Goal: Information Seeking & Learning: Check status

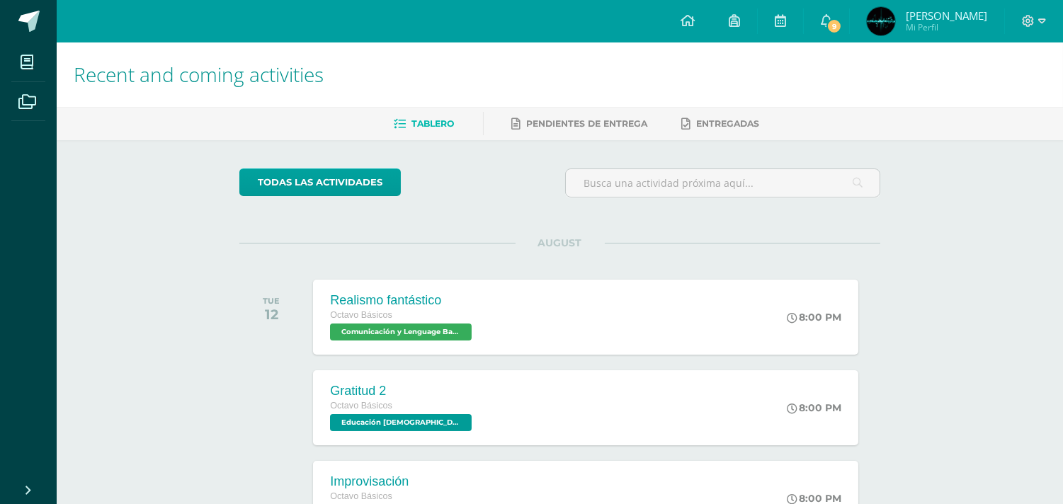
click at [828, 116] on ul "Tablero Pendientes de entrega Entregadas" at bounding box center [577, 123] width 1006 height 23
click at [821, 23] on icon at bounding box center [826, 20] width 11 height 13
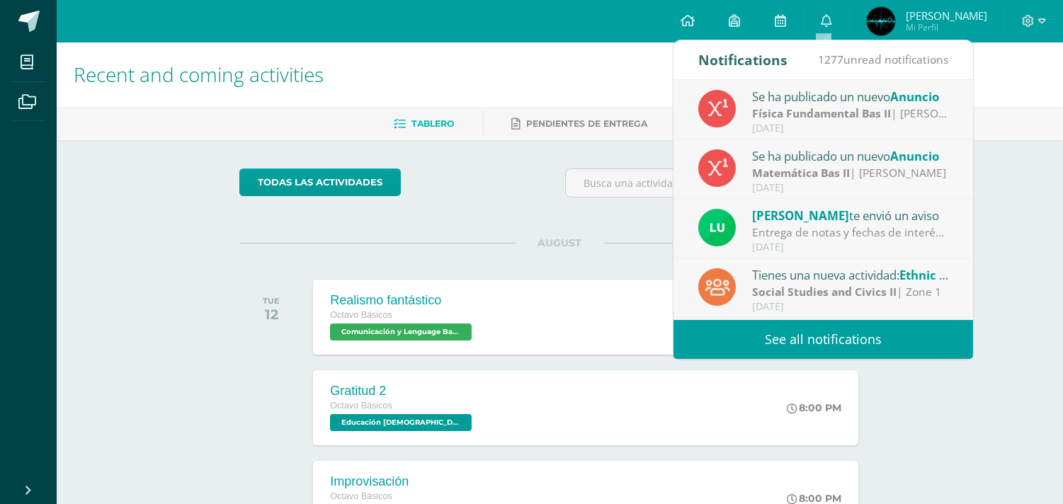
click at [719, 108] on icon at bounding box center [718, 109] width 20 height 20
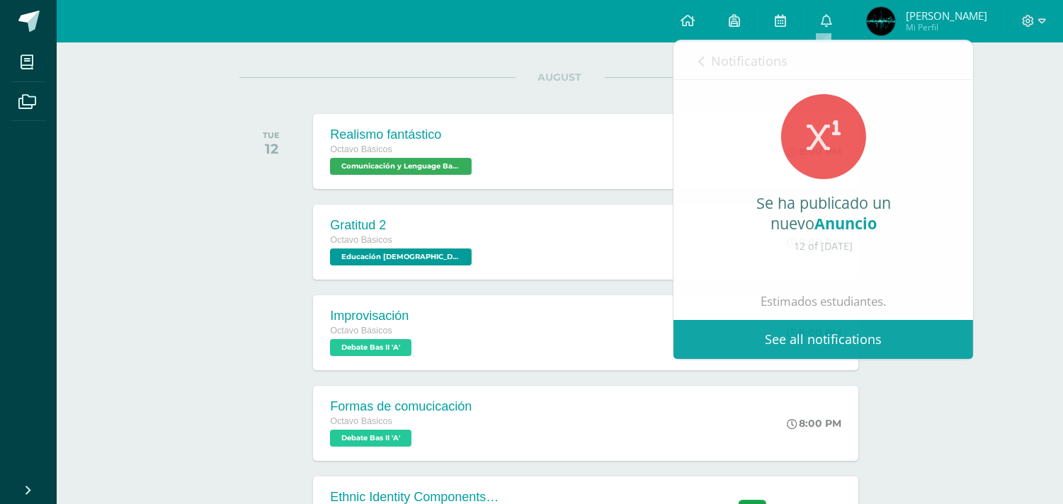
click at [420, 78] on div "AUGUST TUE 12 Realismo fantástico Octavo Básicos Comunicación y Lenguage Bas II…" at bounding box center [559, 134] width 641 height 114
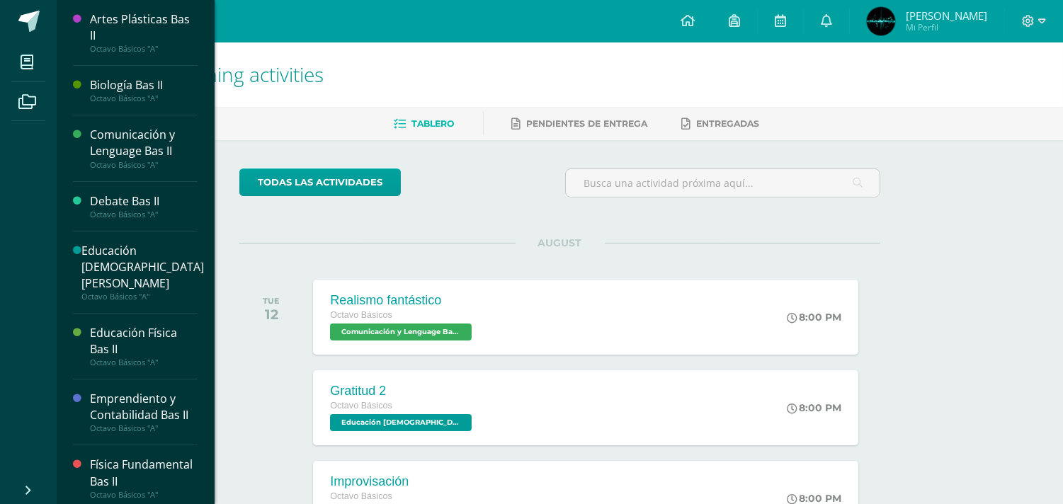
scroll to position [388, 0]
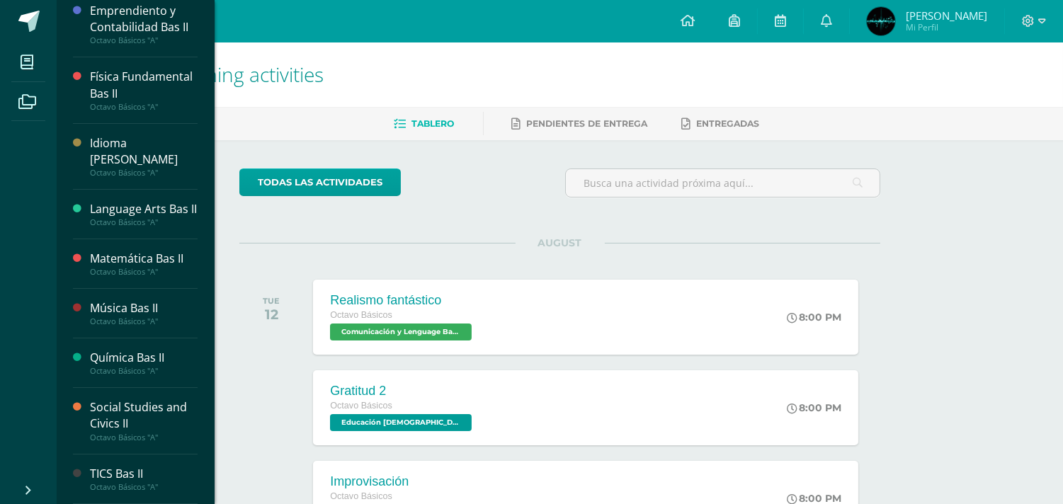
click at [172, 201] on div "Language Arts Bas II" at bounding box center [144, 209] width 108 height 16
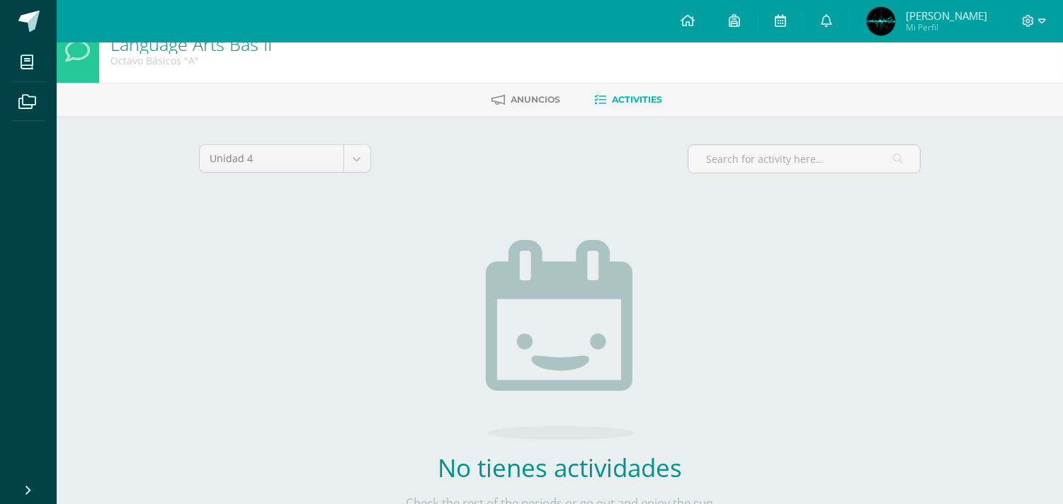
scroll to position [25, 0]
click at [505, 93] on link "Anuncios" at bounding box center [525, 99] width 69 height 23
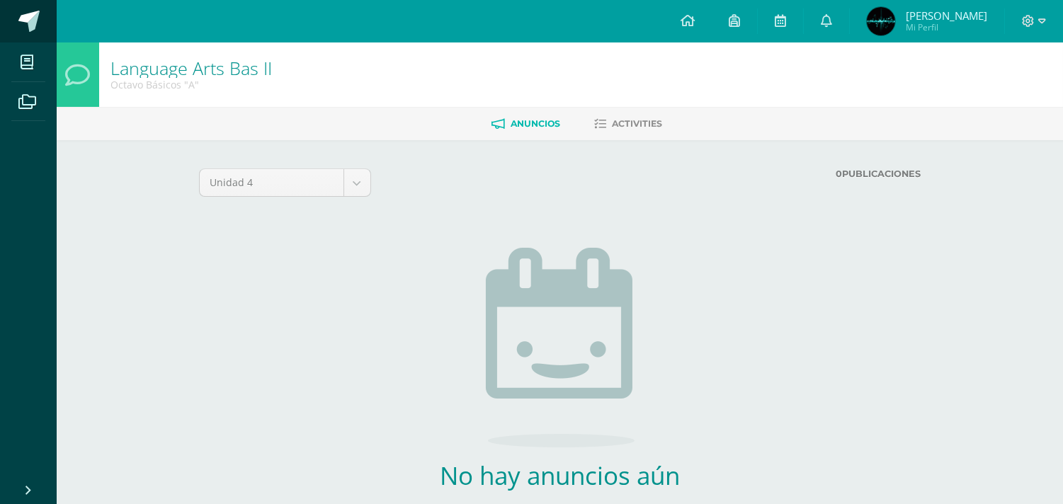
click at [47, 18] on span at bounding box center [78, 22] width 67 height 30
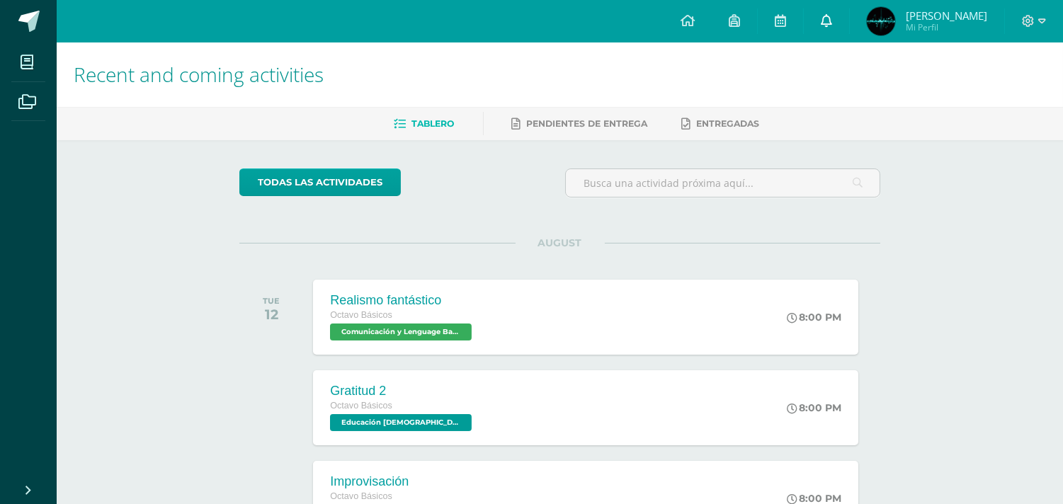
click at [826, 2] on link at bounding box center [826, 21] width 45 height 42
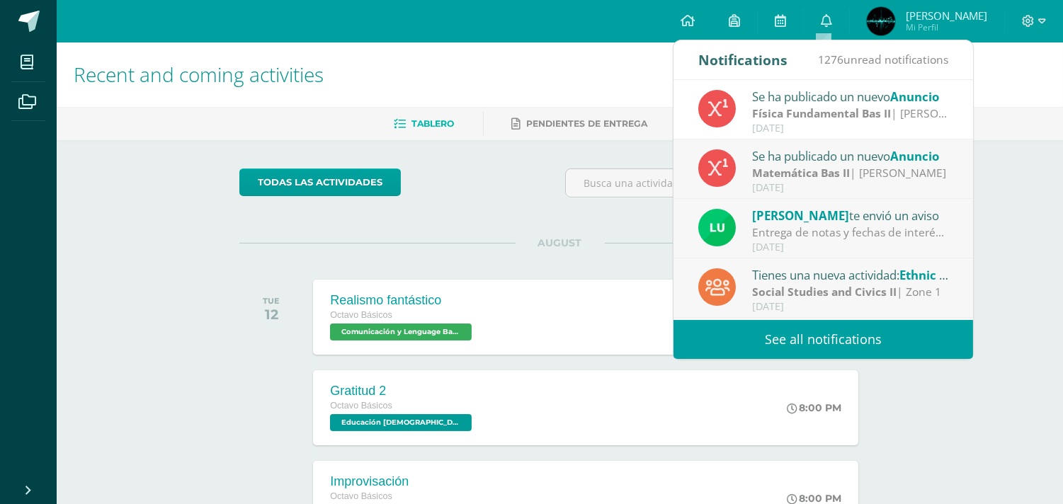
scroll to position [236, 0]
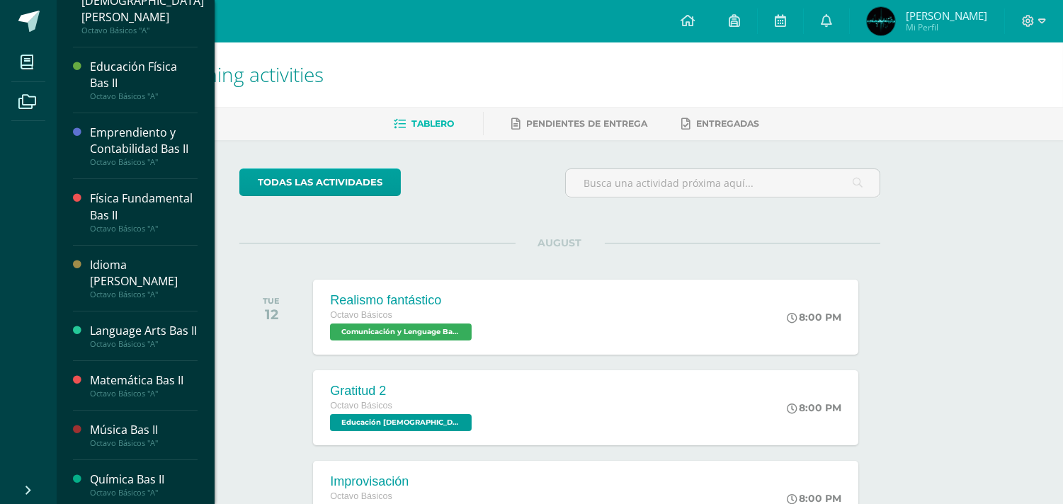
scroll to position [388, 0]
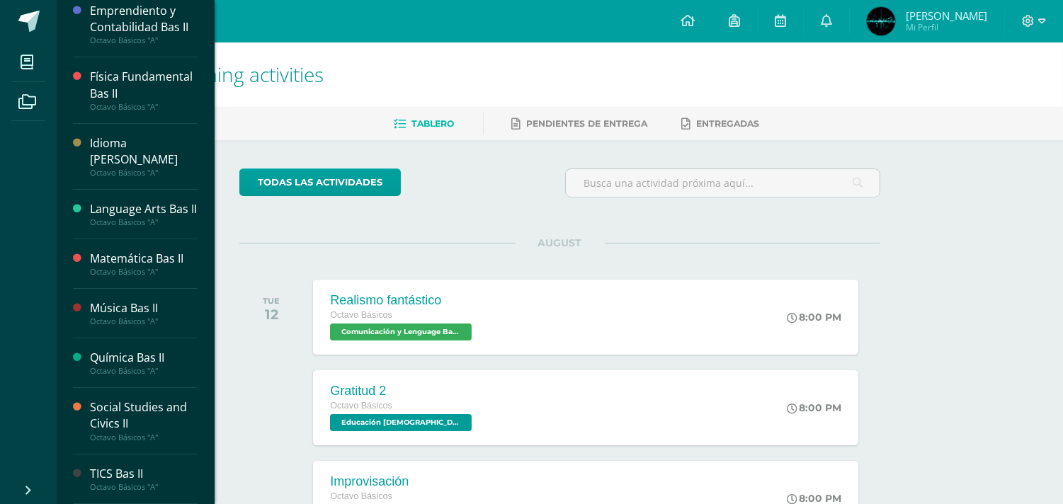
click at [131, 204] on div "Language Arts Bas II" at bounding box center [144, 209] width 108 height 16
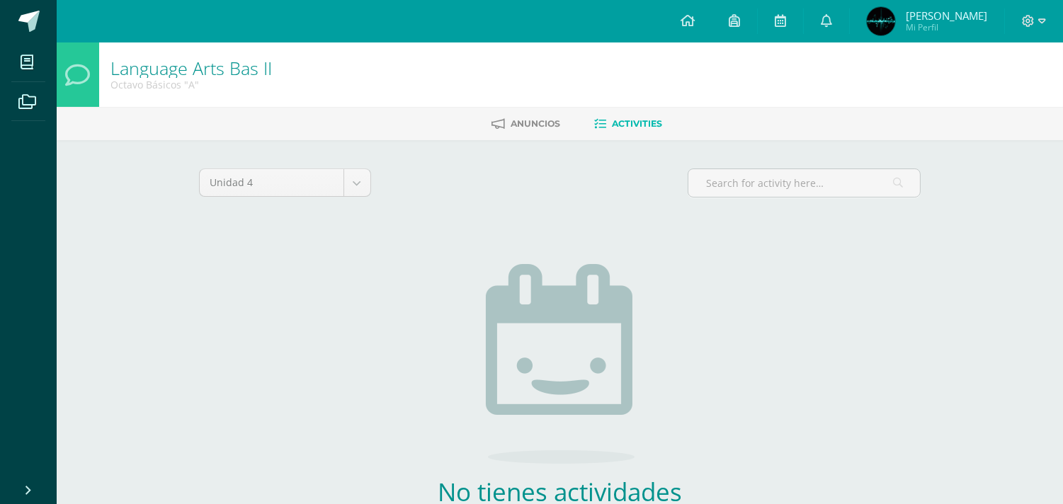
click at [538, 104] on div "Language Arts Bas II Octavo Básicos "A"" at bounding box center [560, 74] width 1006 height 64
click at [538, 119] on span "Anuncios" at bounding box center [536, 123] width 50 height 11
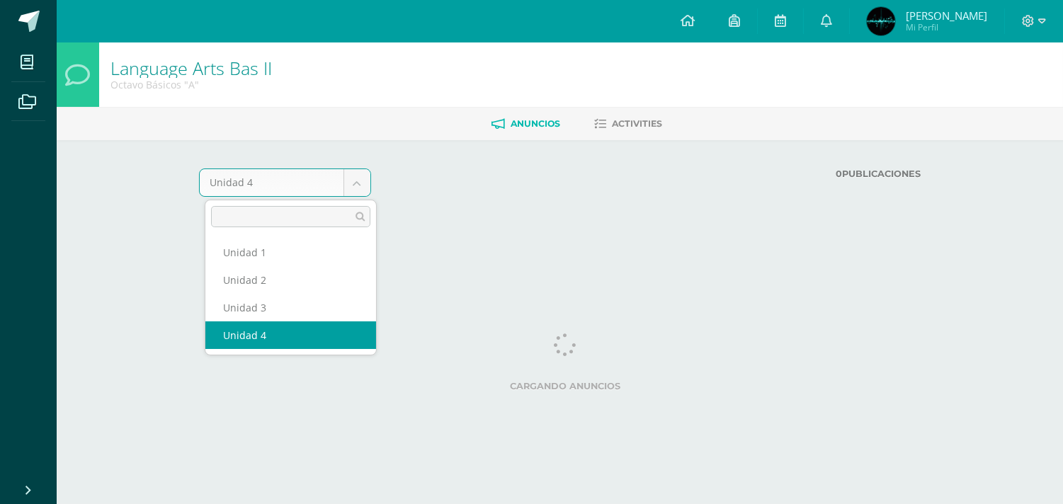
click at [300, 188] on body "My courses Archivos Cerrar panel Artes Plásticas Bas II Octavo Básicos "A" Biol…" at bounding box center [531, 124] width 1063 height 248
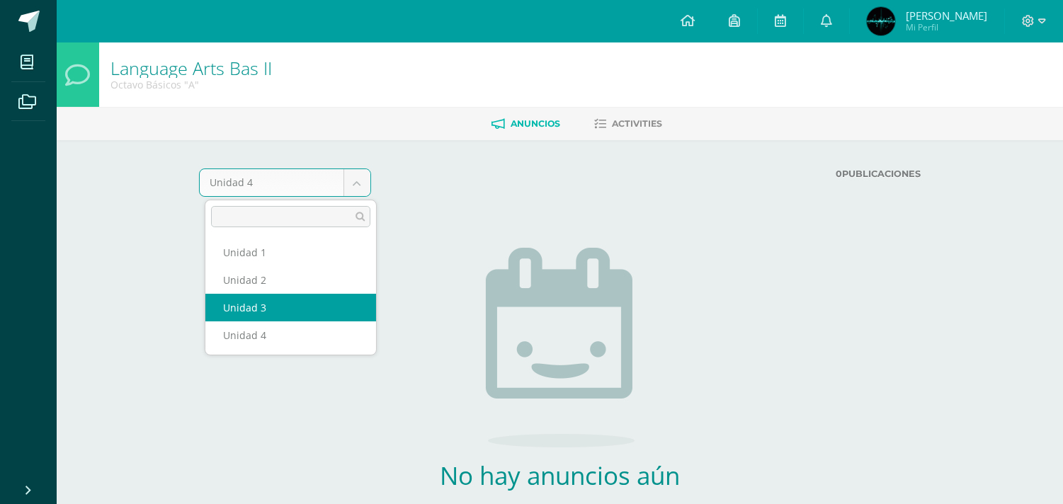
select select "Unidad 3"
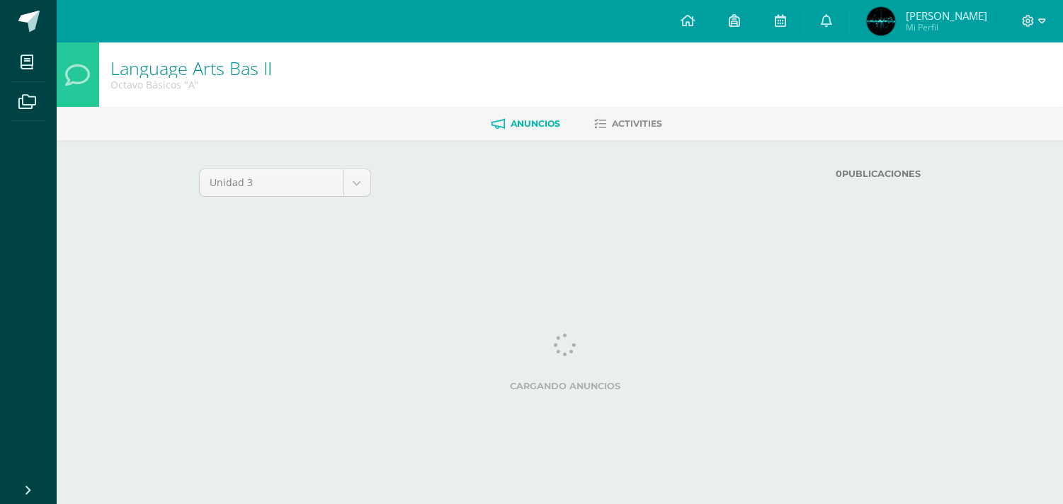
click at [455, 208] on div "Unidad 3 Unidad 1 Unidad 2 Unidad 3 Unidad 4 0 Publicaciones Cargando anuncios …" at bounding box center [560, 189] width 722 height 40
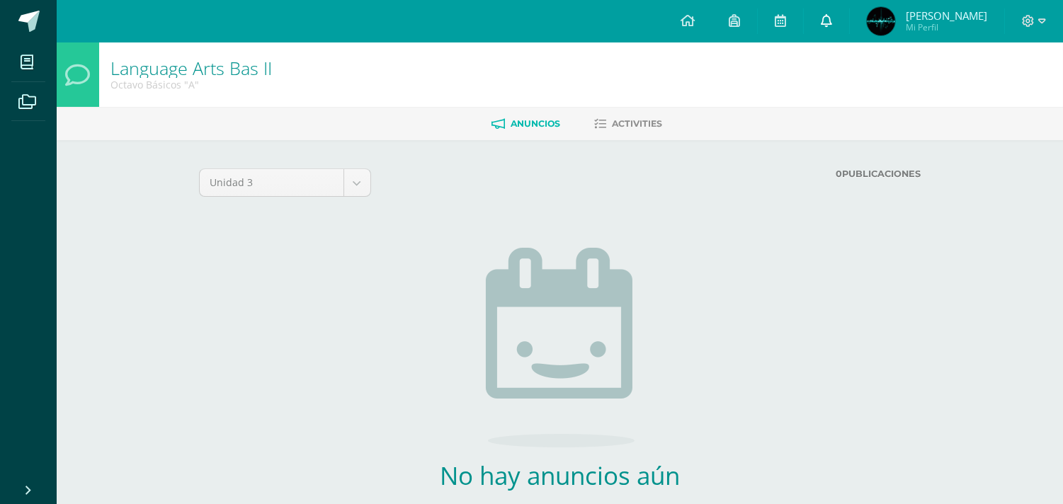
click at [821, 26] on icon at bounding box center [826, 20] width 11 height 13
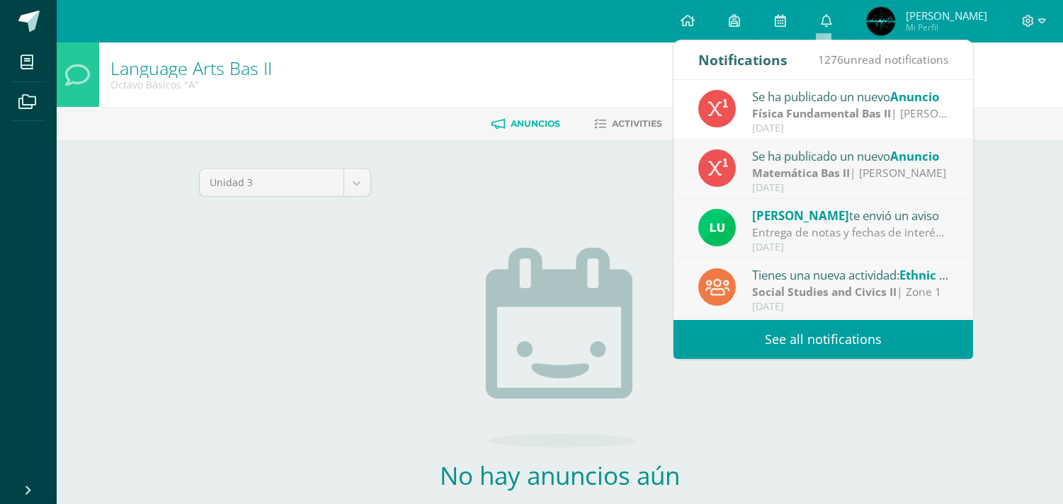
scroll to position [236, 0]
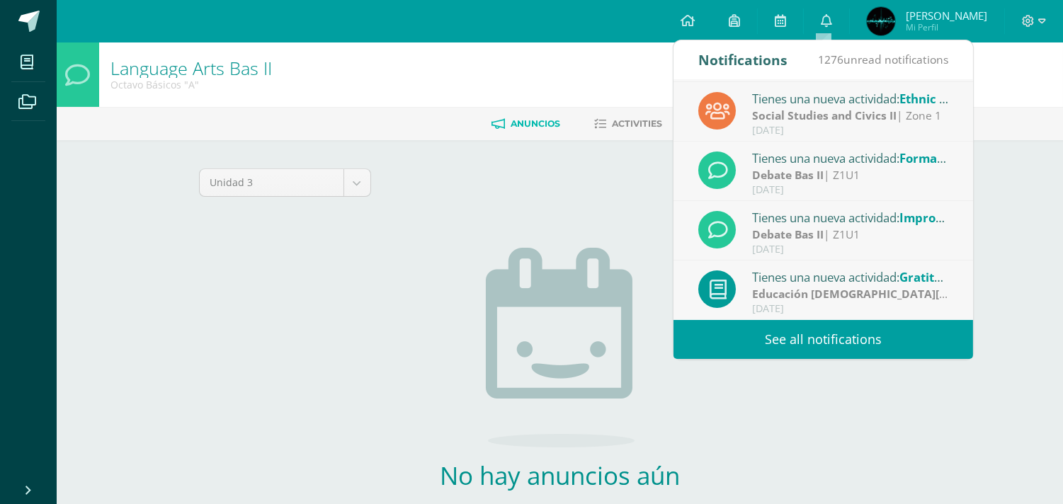
click at [785, 334] on link "See all notifications" at bounding box center [823, 339] width 300 height 39
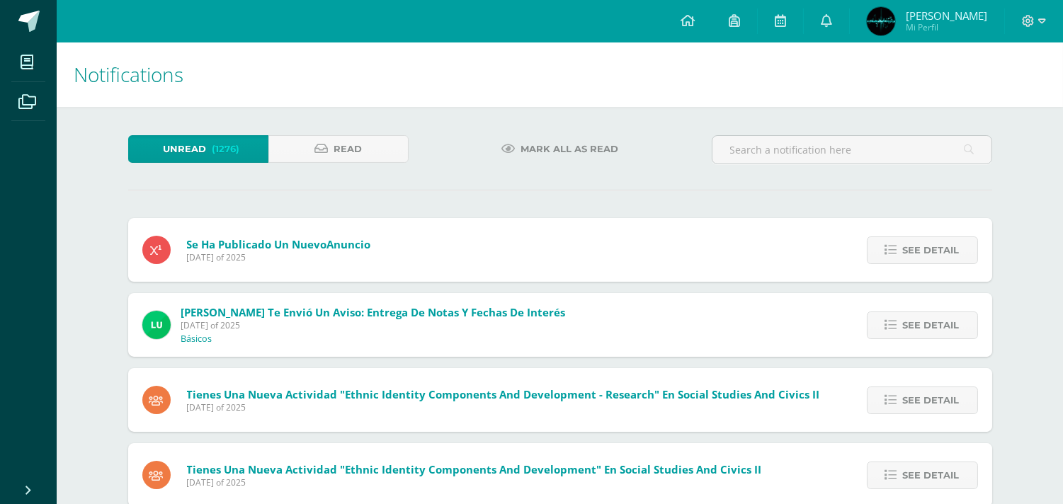
click at [321, 150] on icon at bounding box center [320, 149] width 13 height 12
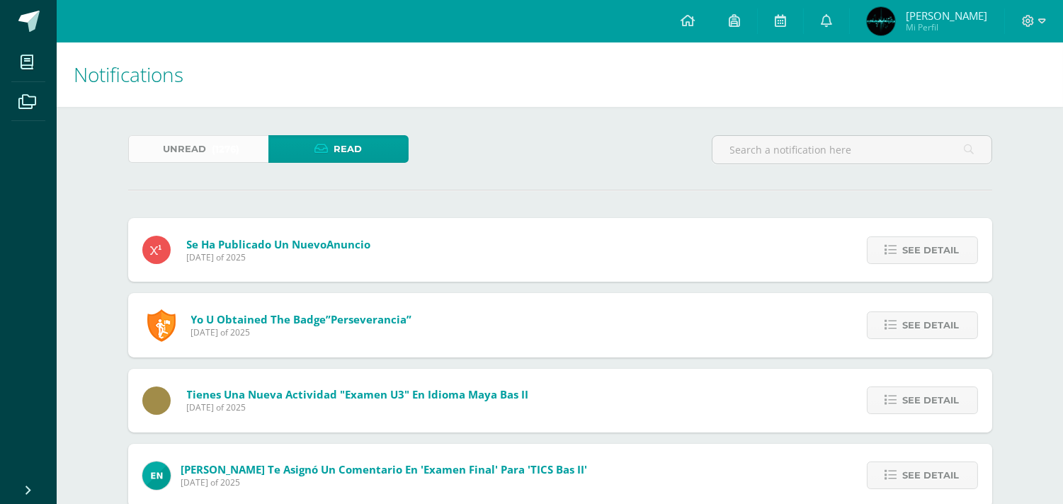
click at [196, 142] on span "Unread" at bounding box center [184, 149] width 43 height 26
click at [28, 16] on span at bounding box center [28, 21] width 21 height 21
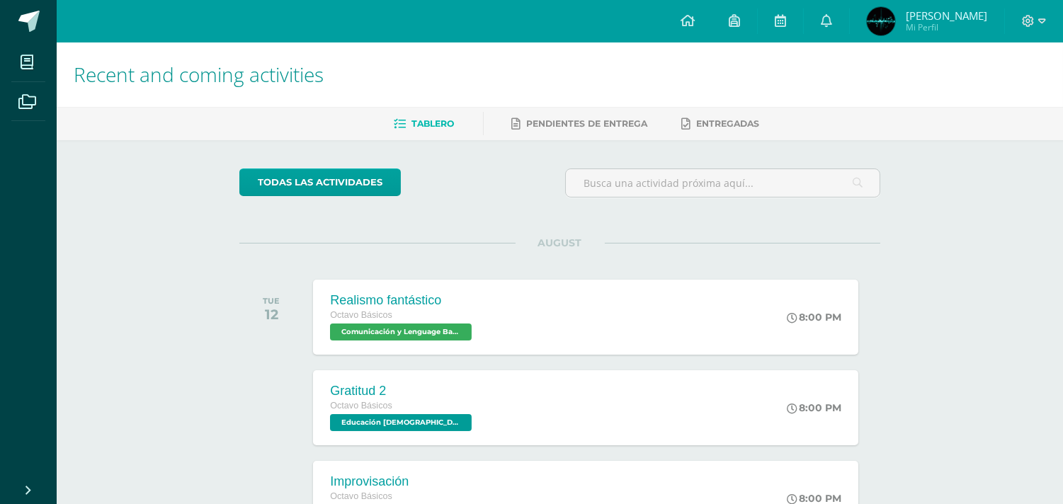
click at [1030, 11] on div at bounding box center [1034, 21] width 58 height 42
drag, startPoint x: 1031, startPoint y: 22, endPoint x: 1030, endPoint y: 11, distance: 11.4
click at [1030, 11] on div at bounding box center [1034, 21] width 58 height 42
click at [1030, 20] on icon at bounding box center [1028, 21] width 12 height 12
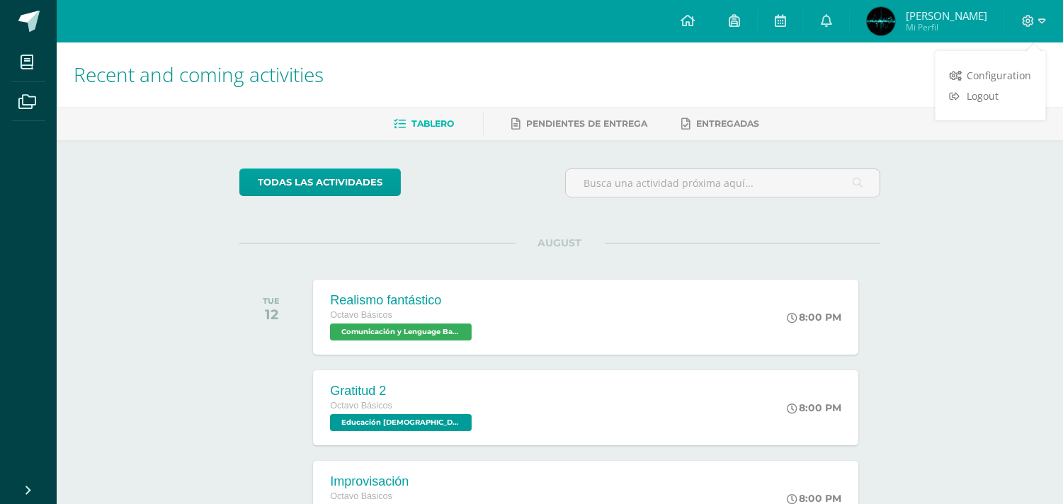
click at [994, 113] on div "Configuration Logout" at bounding box center [990, 85] width 110 height 69
click at [988, 101] on span "Logout" at bounding box center [983, 95] width 32 height 13
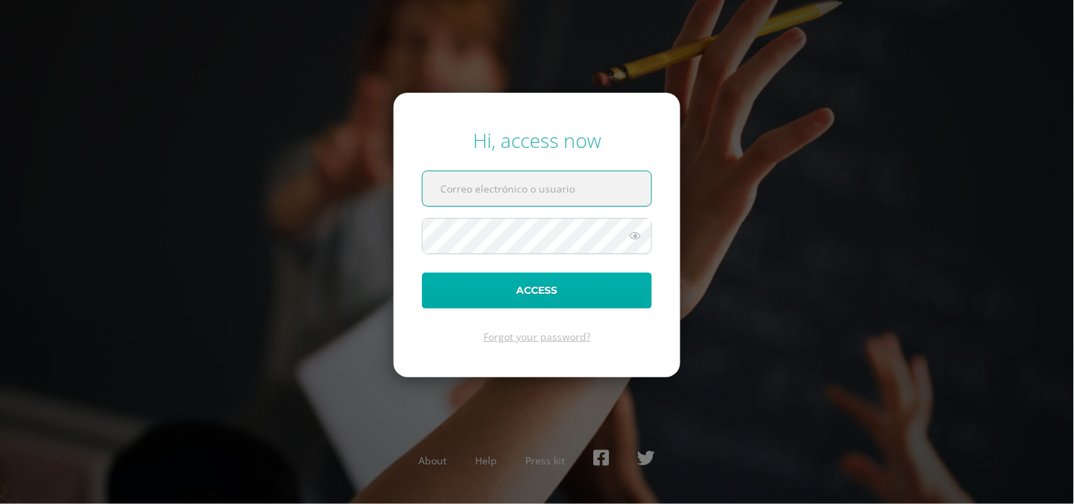
type input "[EMAIL_ADDRESS][DOMAIN_NAME]"
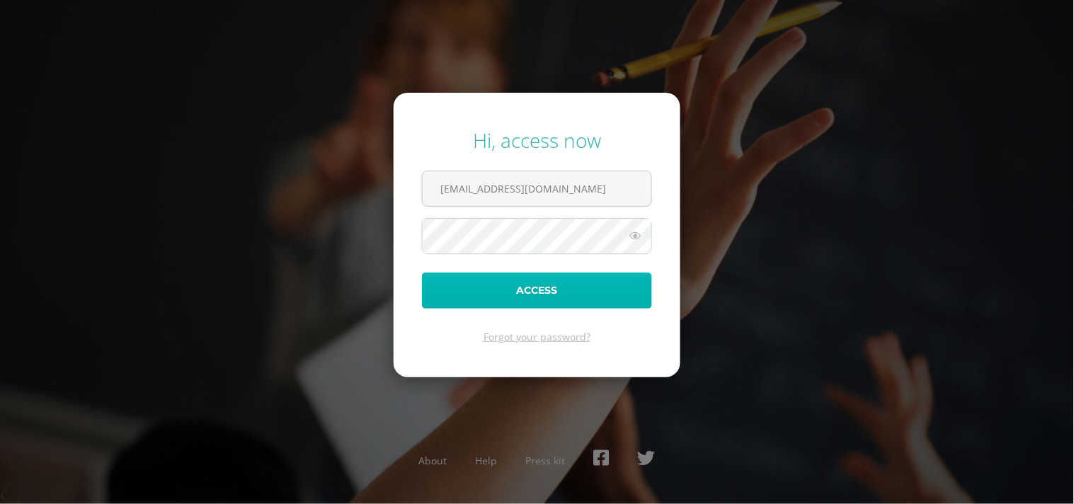
drag, startPoint x: 526, startPoint y: 279, endPoint x: 477, endPoint y: 298, distance: 53.1
click at [477, 298] on button "Access" at bounding box center [537, 291] width 230 height 36
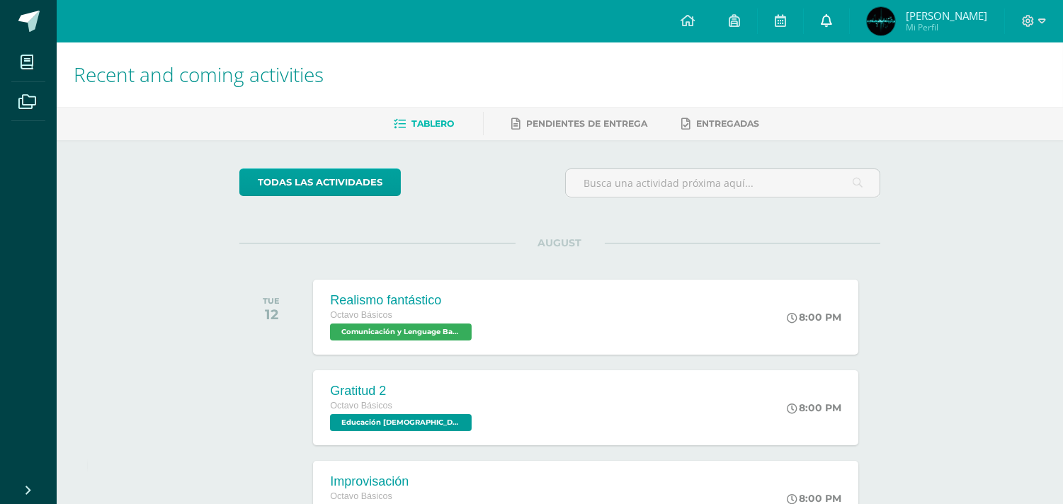
click at [829, 30] on link at bounding box center [826, 21] width 45 height 42
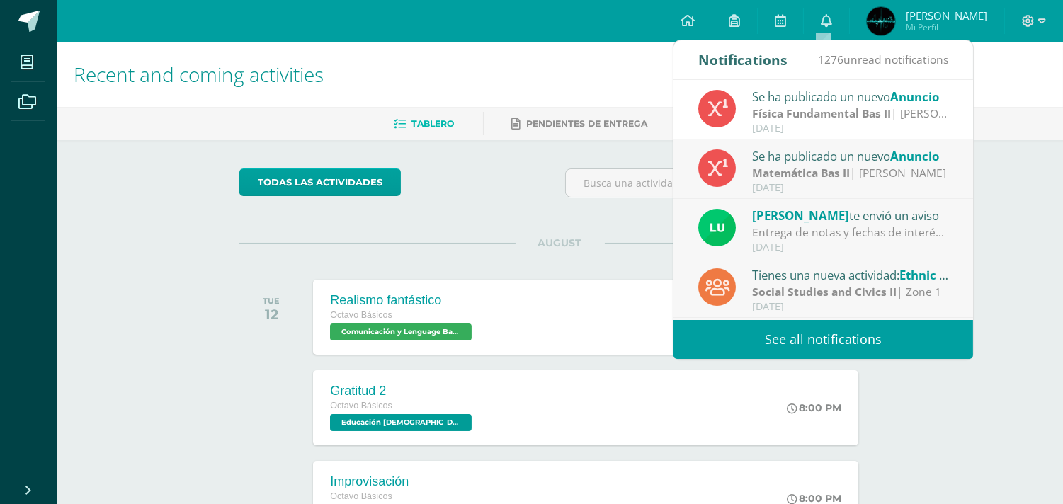
scroll to position [1, 0]
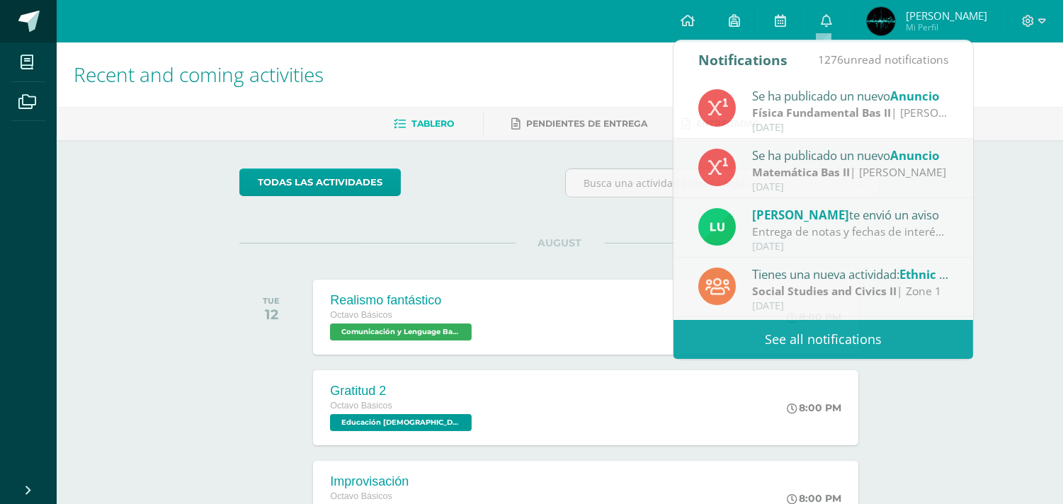
click at [25, 28] on span at bounding box center [28, 21] width 21 height 21
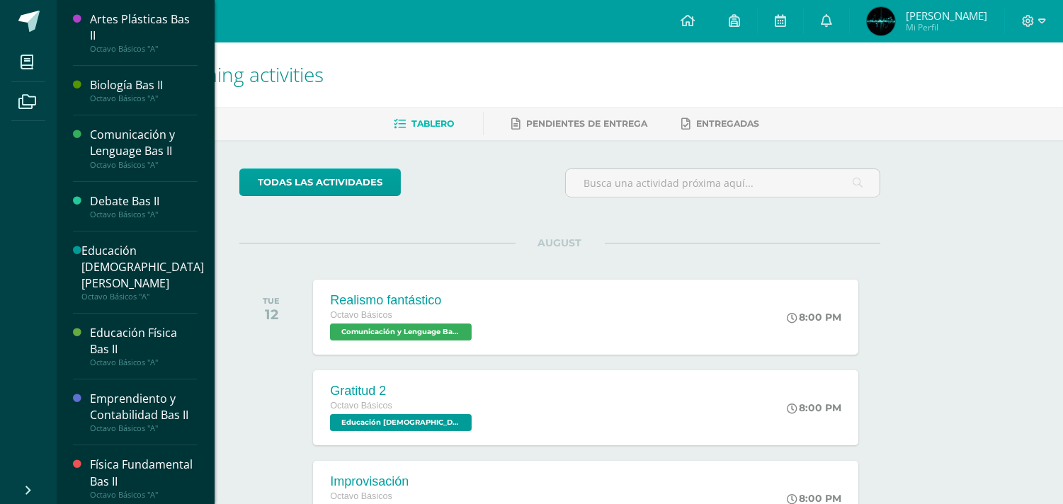
scroll to position [388, 0]
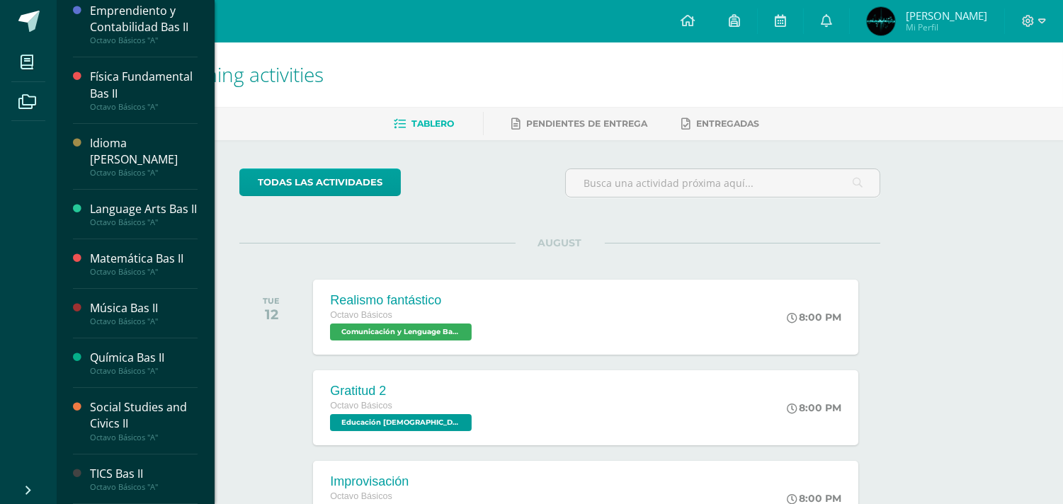
click at [122, 201] on div "Language Arts Bas II" at bounding box center [144, 209] width 108 height 16
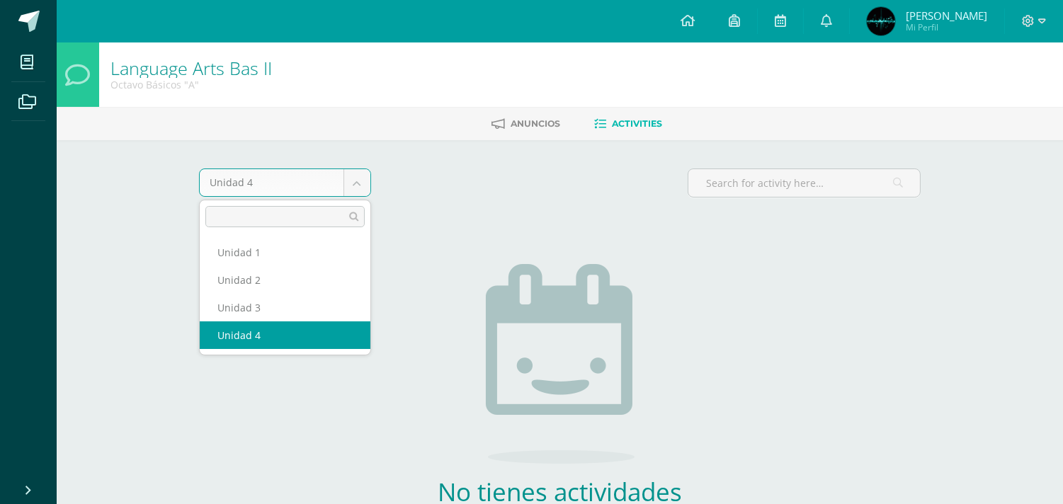
click at [285, 181] on body "My courses Archivos Cerrar panel Artes Plásticas Bas II Octavo Básicos "A" Biol…" at bounding box center [531, 304] width 1063 height 609
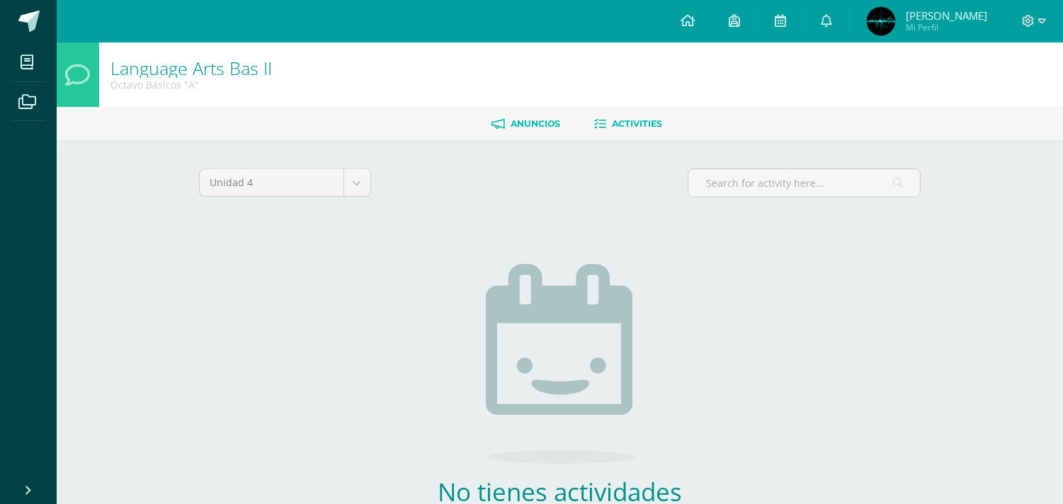
click at [556, 132] on body "My courses Archivos Cerrar panel Artes Plásticas Bas II Octavo Básicos "A" Biol…" at bounding box center [531, 304] width 1063 height 609
click at [556, 132] on link "Anuncios" at bounding box center [525, 124] width 69 height 23
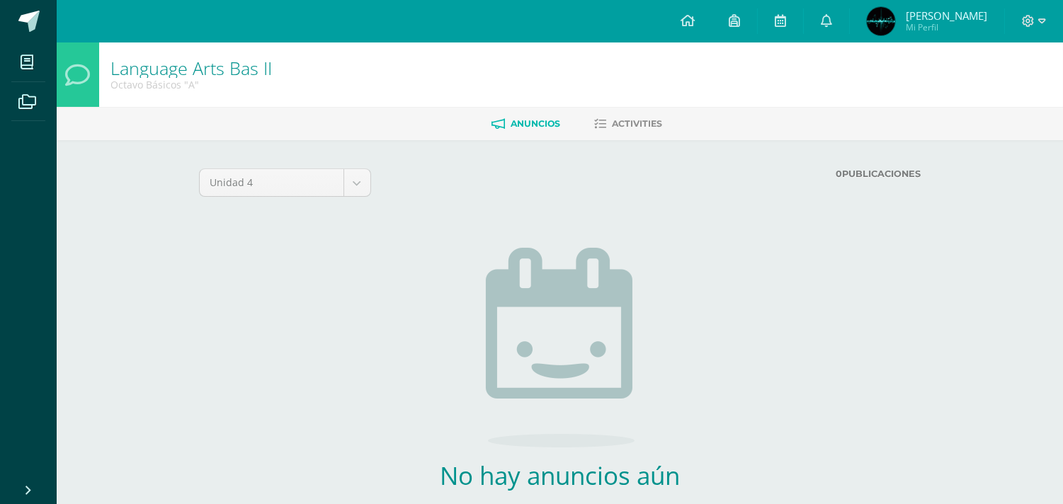
click at [837, 171] on strong "0" at bounding box center [839, 174] width 6 height 11
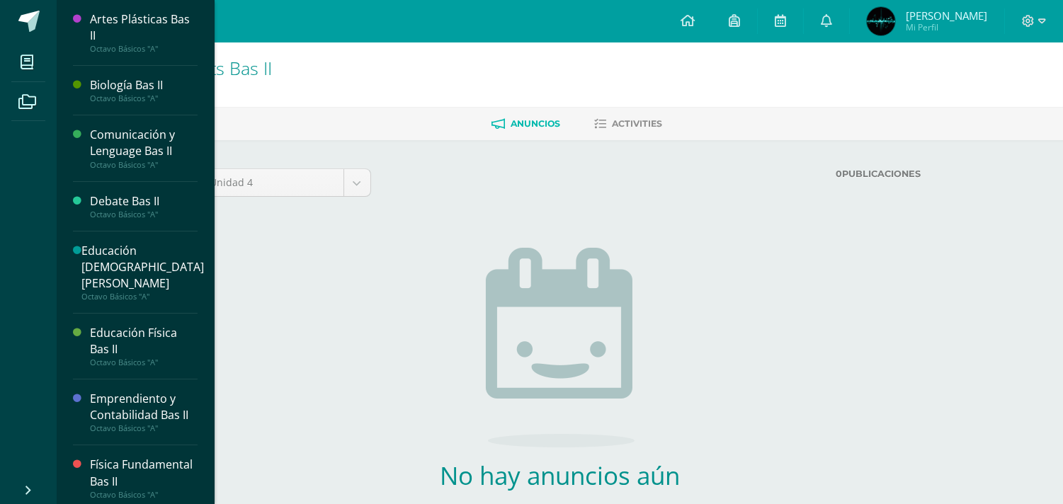
click at [10, 62] on li "My courses" at bounding box center [28, 62] width 57 height 40
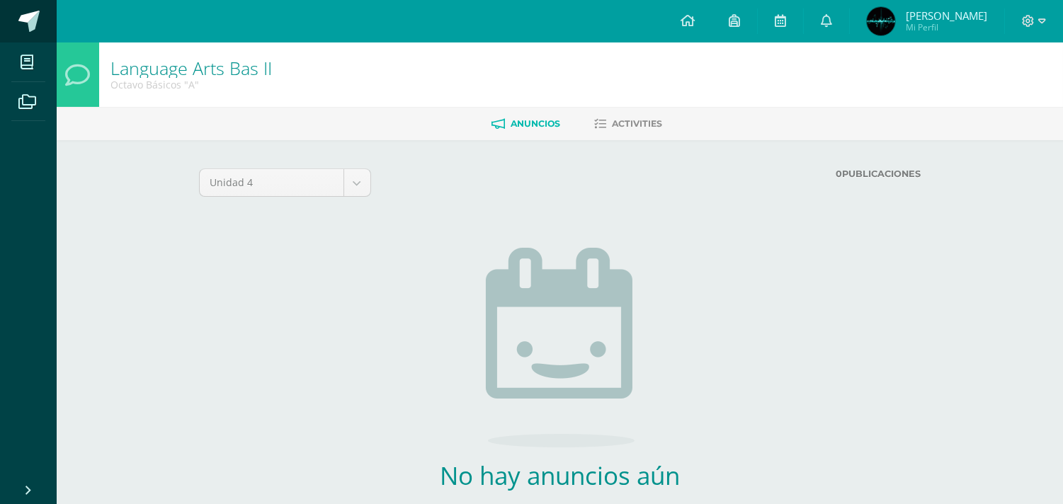
click at [30, 15] on span at bounding box center [28, 21] width 21 height 21
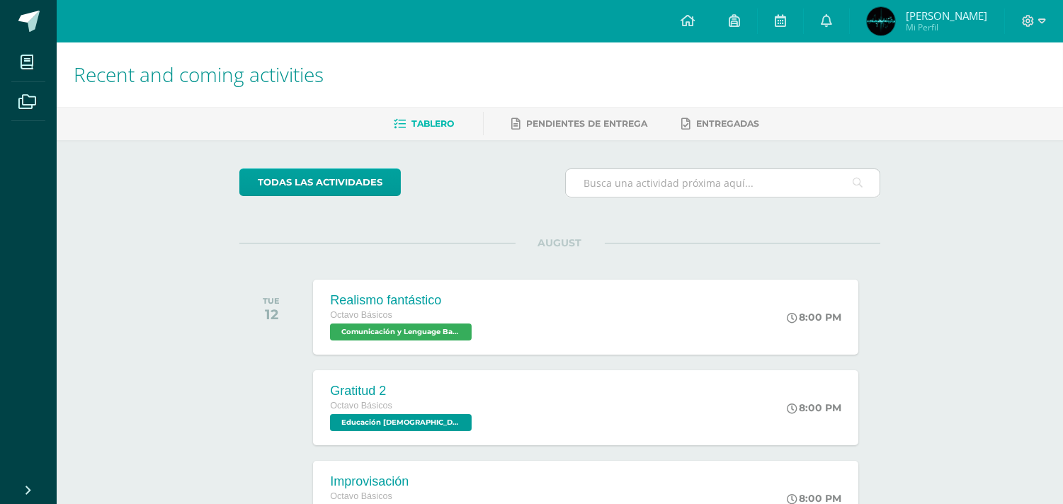
click at [611, 175] on input "text" at bounding box center [723, 183] width 314 height 28
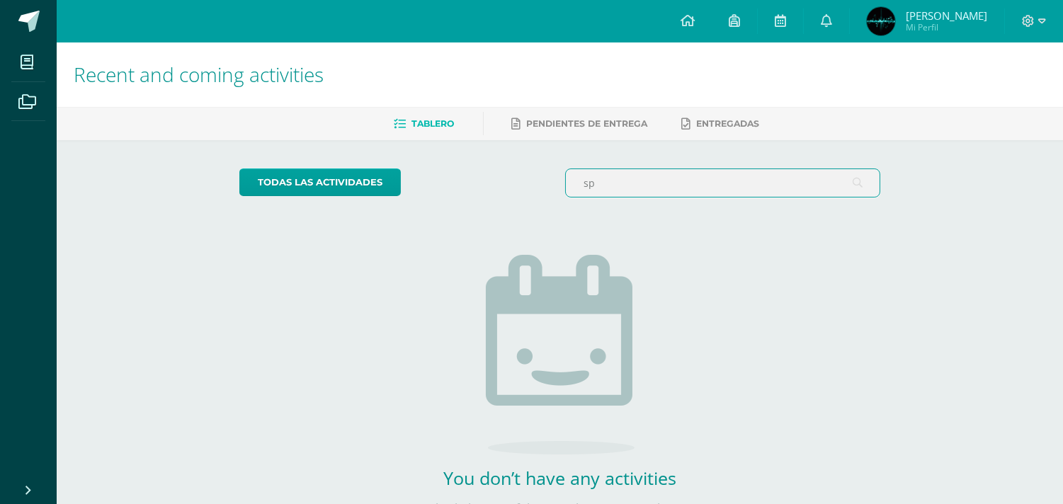
type input "s"
click at [668, 115] on ul "Tablero Pendientes de entrega Entregadas" at bounding box center [577, 123] width 1006 height 23
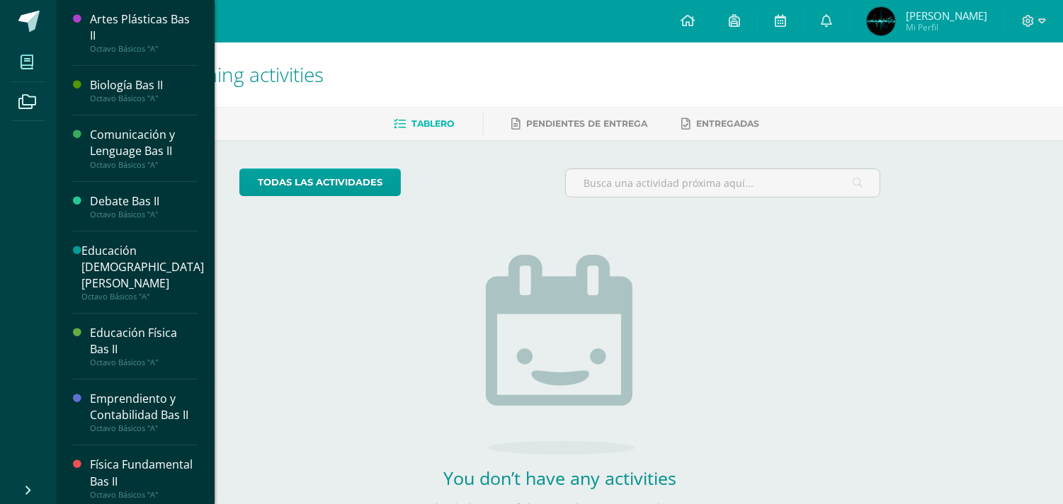
click at [25, 47] on span at bounding box center [27, 62] width 32 height 32
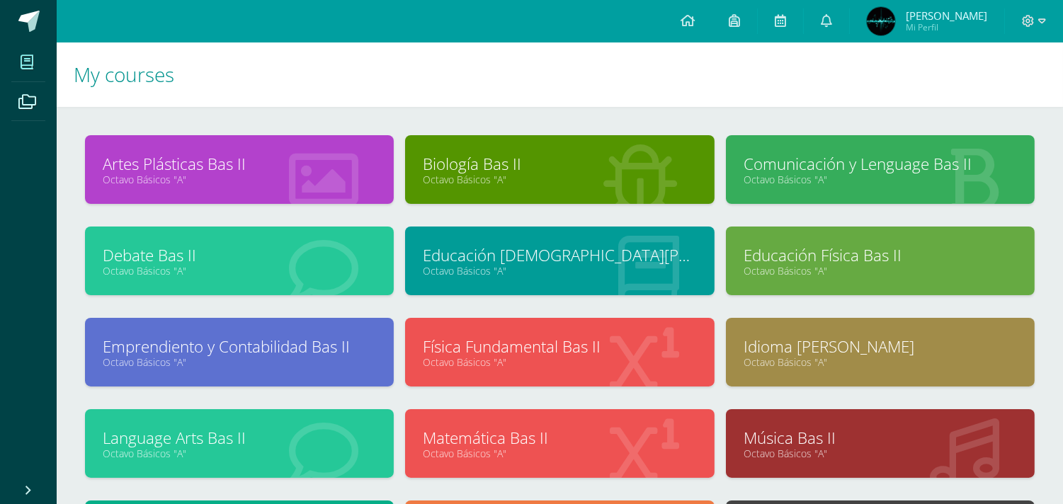
scroll to position [177, 0]
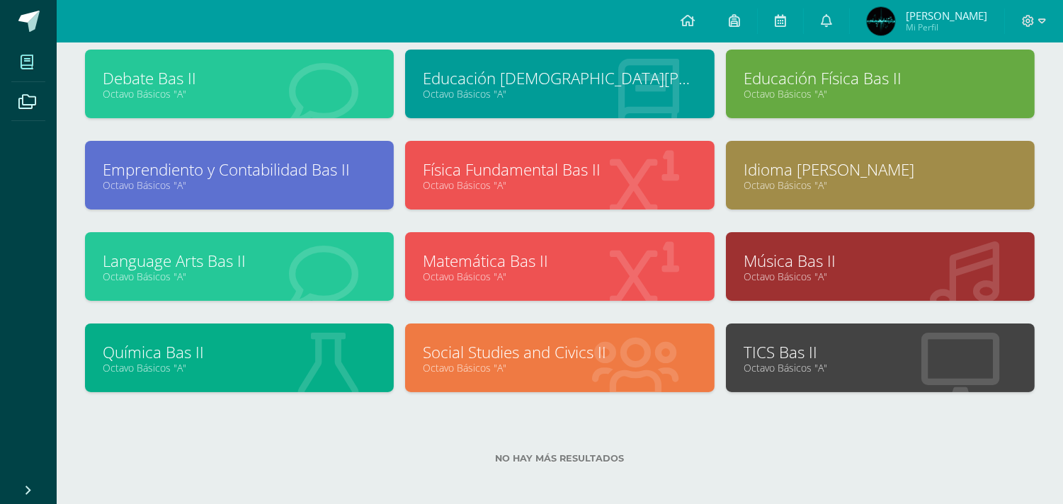
click at [223, 278] on link "Octavo Básicos "A"" at bounding box center [239, 276] width 273 height 13
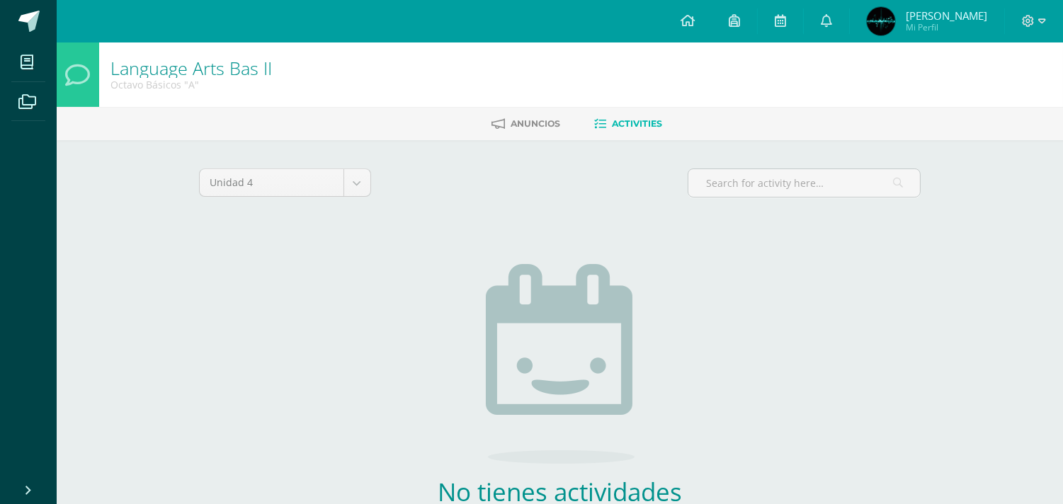
click at [977, 151] on div "Language Arts Bas II Octavo Básicos "A" [GEOGRAPHIC_DATA] Activities Unidad 4 U…" at bounding box center [560, 325] width 1006 height 566
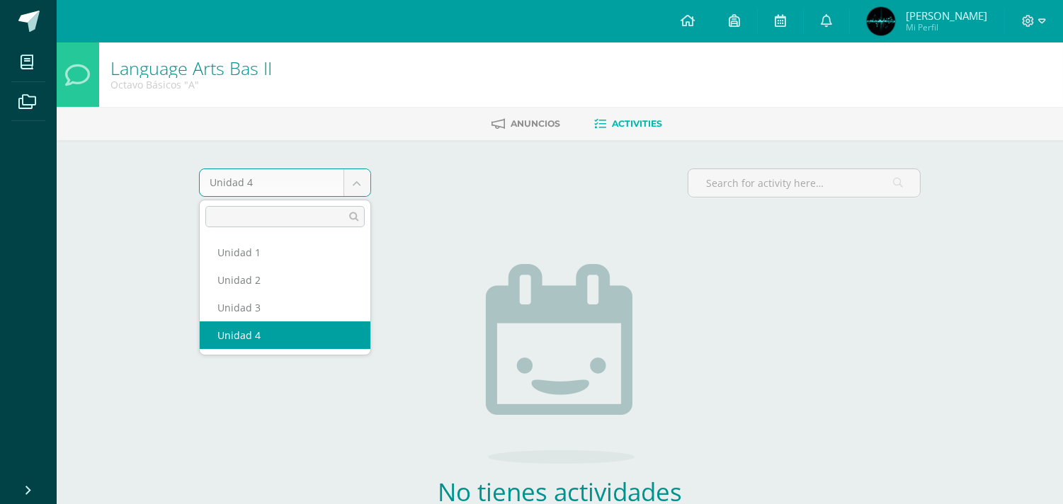
click at [269, 186] on body "My courses Archivos Cerrar panel Artes Plásticas Bas II Octavo Básicos "A" Biol…" at bounding box center [531, 304] width 1063 height 609
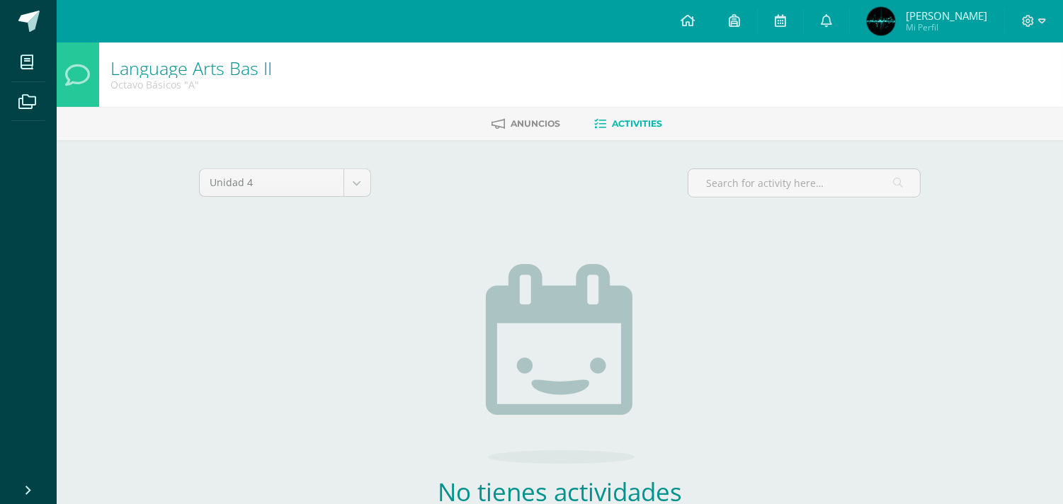
click at [512, 136] on div "Anuncios Activities" at bounding box center [577, 123] width 1040 height 33
click at [532, 125] on span "Anuncios" at bounding box center [536, 123] width 50 height 11
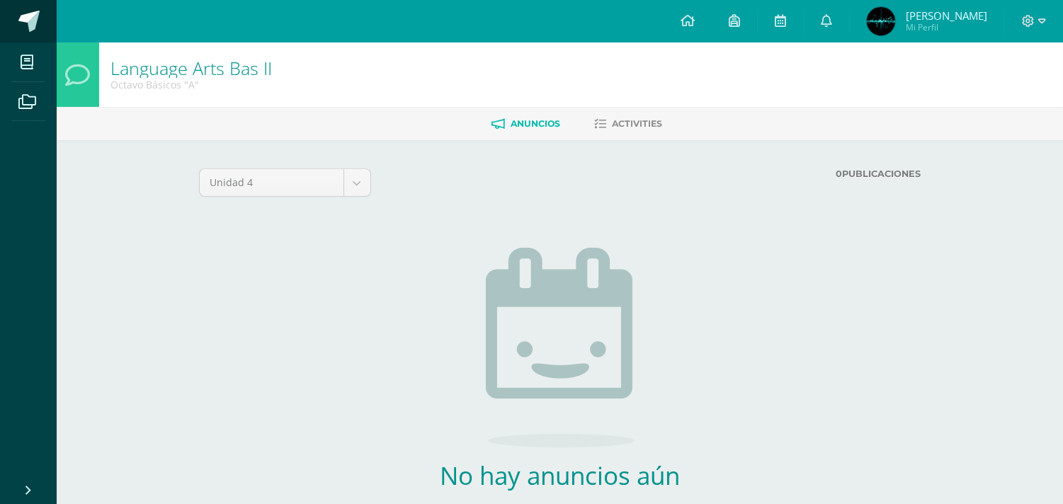
click at [15, 16] on link at bounding box center [28, 21] width 57 height 42
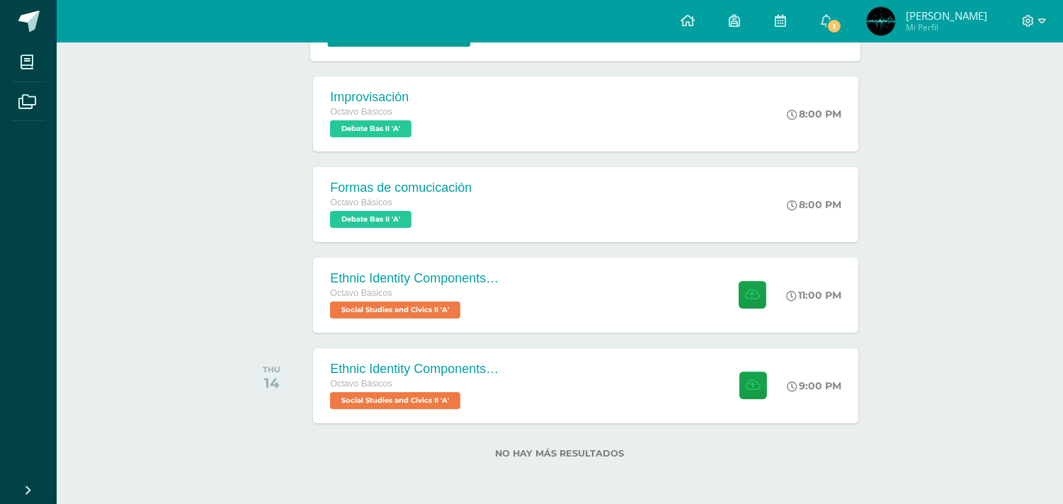
scroll to position [384, 0]
click at [959, 159] on div "Recent and coming activities Tablero Pendientes de entrega Entregadas todas las…" at bounding box center [560, 82] width 1006 height 846
click at [823, 10] on link "1" at bounding box center [826, 21] width 45 height 42
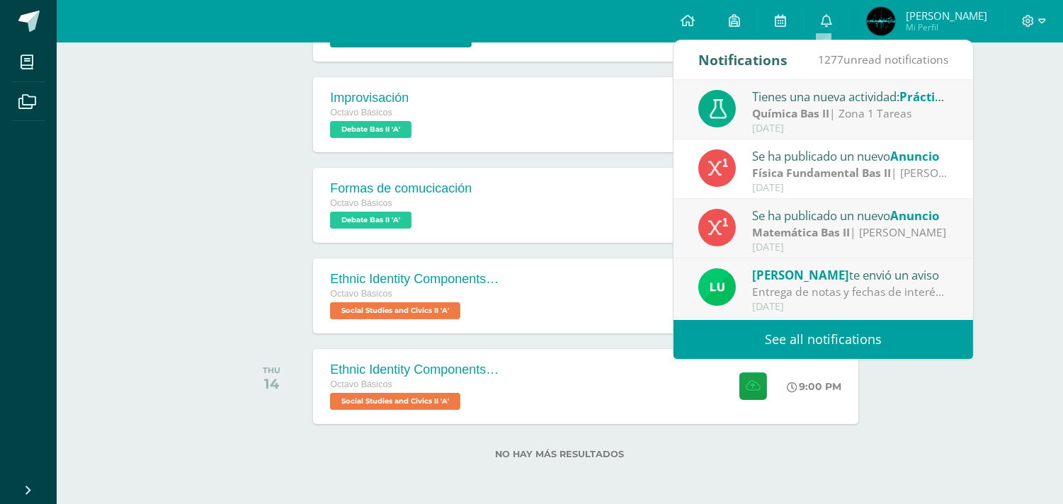
click at [796, 111] on strong "Química Bas II" at bounding box center [790, 114] width 77 height 16
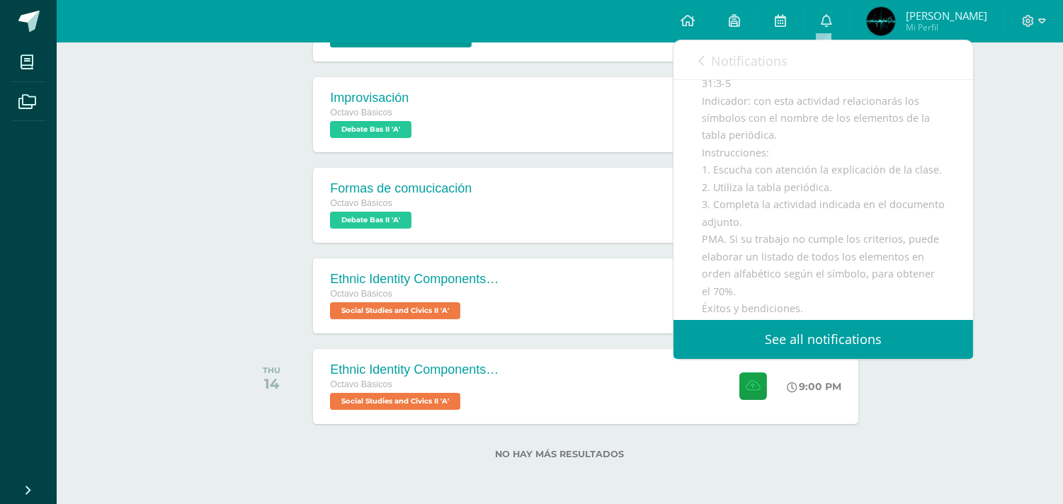
scroll to position [241, 0]
click at [729, 323] on link "See all notifications" at bounding box center [823, 339] width 300 height 39
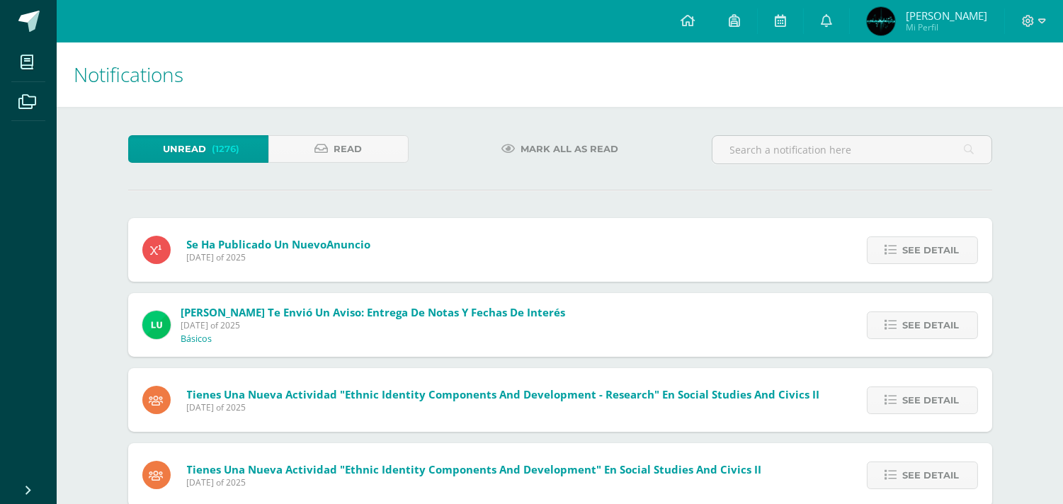
click at [241, 238] on span "Se ha publicado un nuevo Anuncio" at bounding box center [279, 244] width 184 height 14
click at [188, 263] on div "Se ha publicado un nuevo Anuncio [DATE] of 2025" at bounding box center [256, 250] width 257 height 64
click at [306, 146] on link "Read" at bounding box center [338, 149] width 140 height 28
click at [821, 25] on icon at bounding box center [826, 20] width 11 height 13
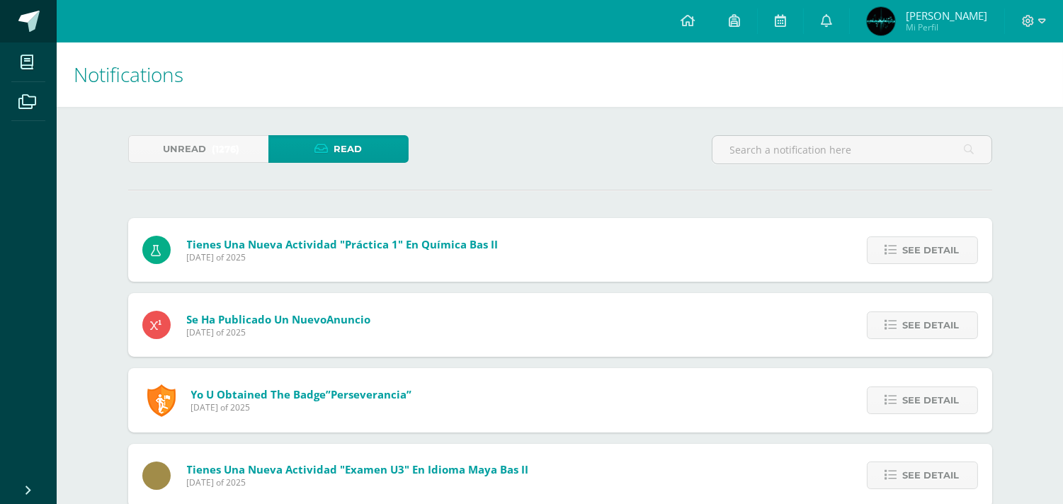
click at [15, 32] on link at bounding box center [28, 21] width 57 height 42
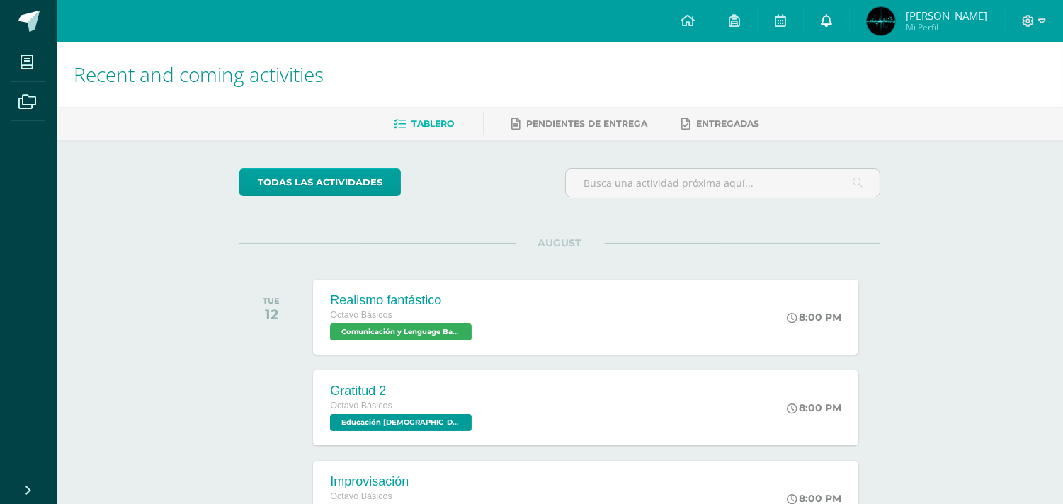
click at [824, 25] on icon at bounding box center [826, 20] width 11 height 13
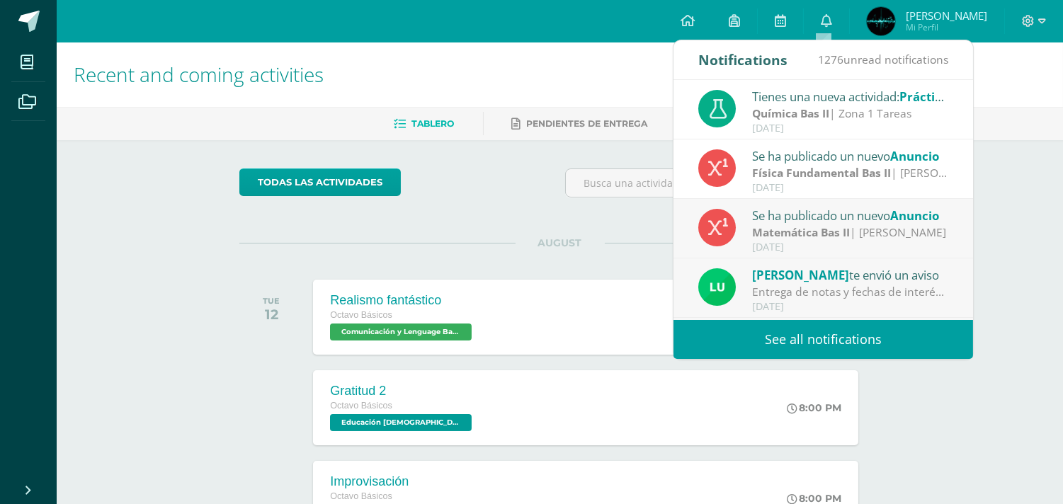
click at [813, 234] on strong "Matemática Bas II" at bounding box center [801, 232] width 98 height 16
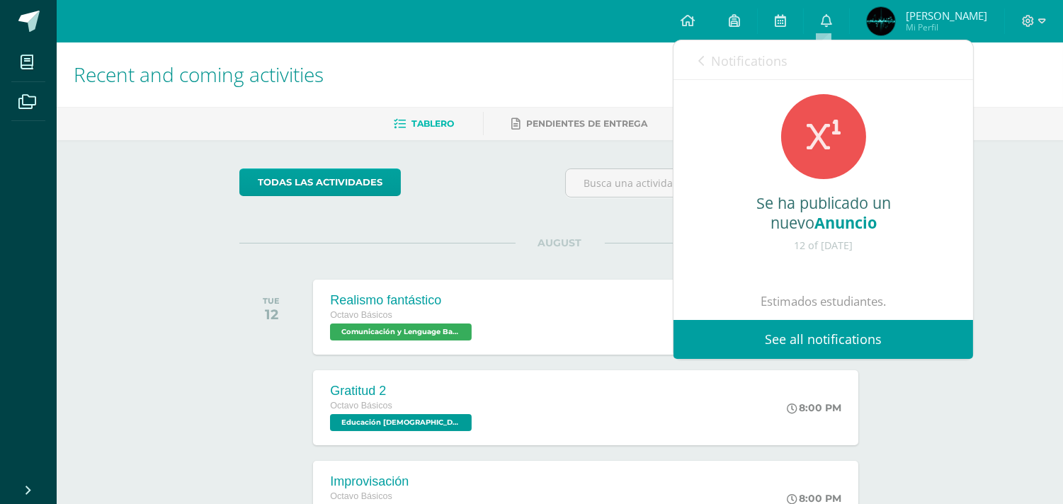
scroll to position [160, 0]
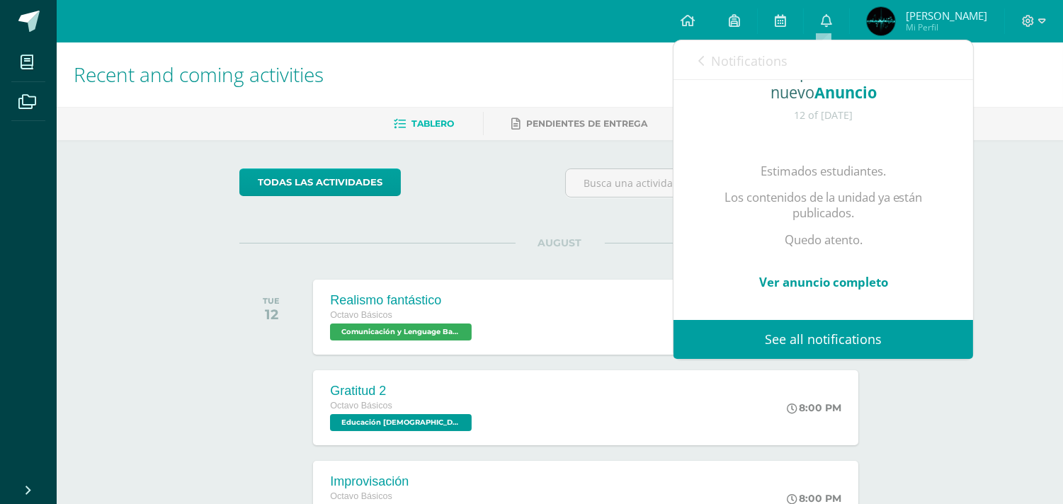
click at [818, 274] on link "Ver anuncio completo" at bounding box center [823, 282] width 129 height 16
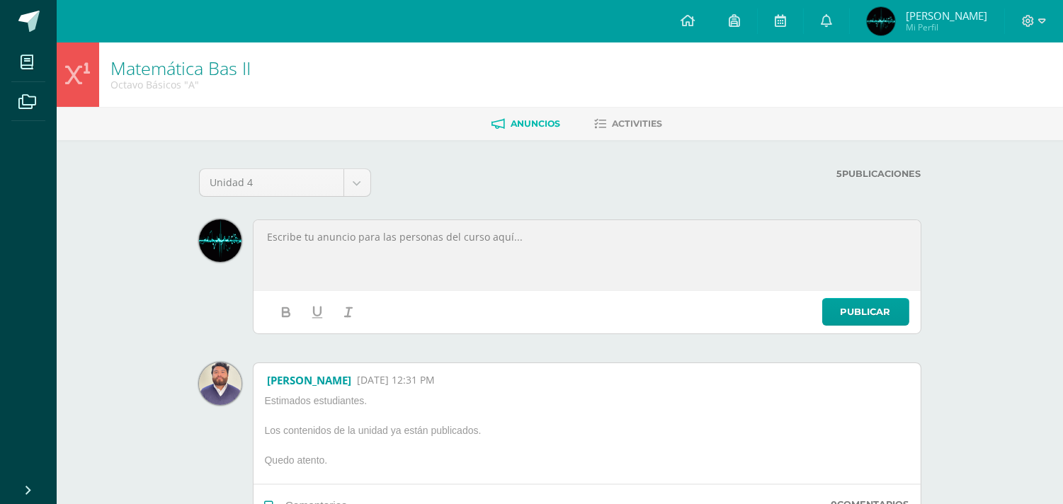
scroll to position [205, 0]
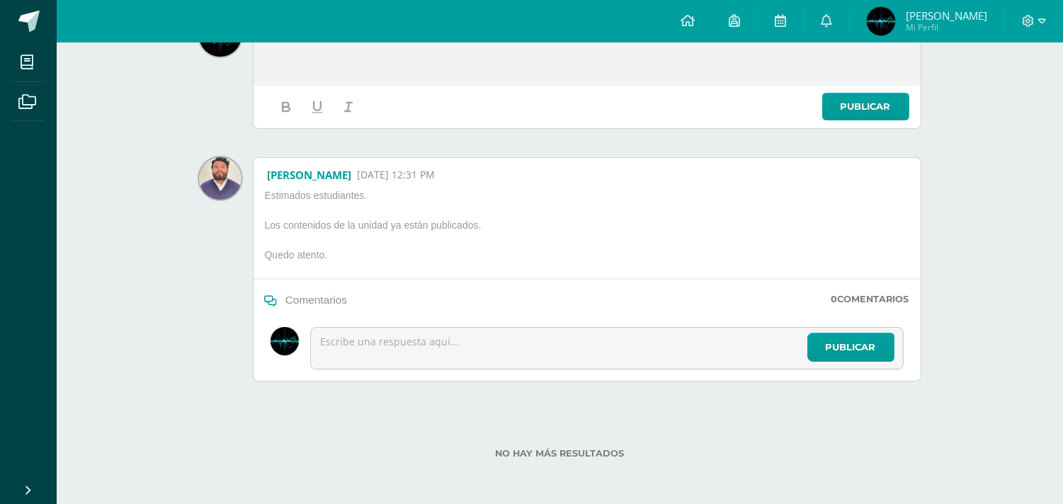
click at [833, 296] on strong "0" at bounding box center [834, 299] width 6 height 11
click at [356, 232] on p "Los contenidos de la unidad ya están publicados." at bounding box center [385, 228] width 253 height 18
click at [409, 189] on p "Estimados estudiantes." at bounding box center [385, 198] width 253 height 18
click at [414, 177] on span "12 Aug, 12:31 PM" at bounding box center [396, 175] width 78 height 14
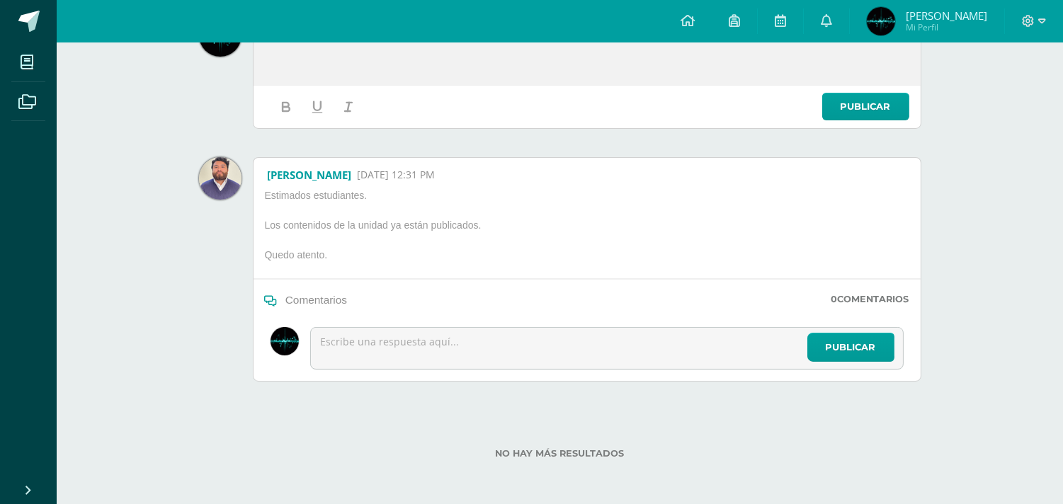
click at [326, 235] on p "Los contenidos de la unidad ya están publicados." at bounding box center [385, 228] width 253 height 18
click at [35, 20] on span at bounding box center [28, 21] width 21 height 21
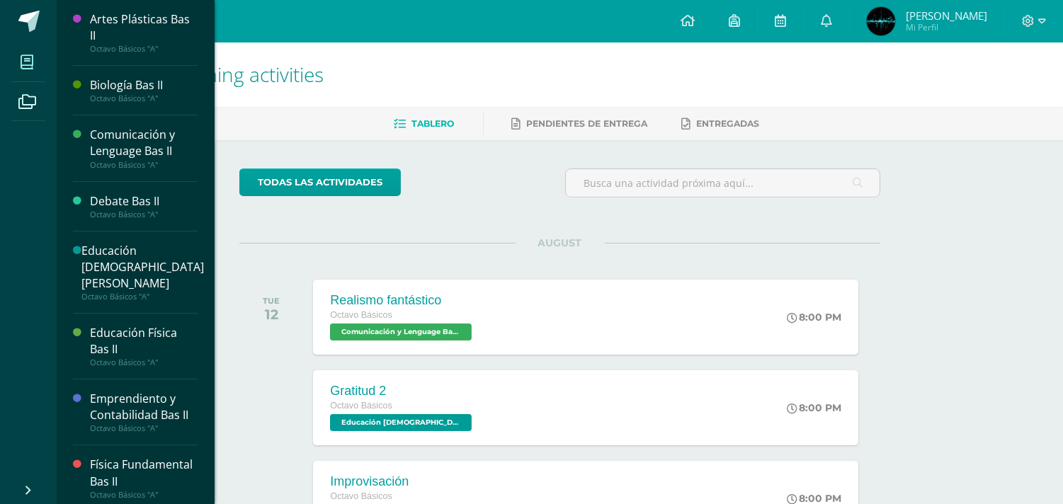
click at [33, 67] on span at bounding box center [27, 62] width 32 height 32
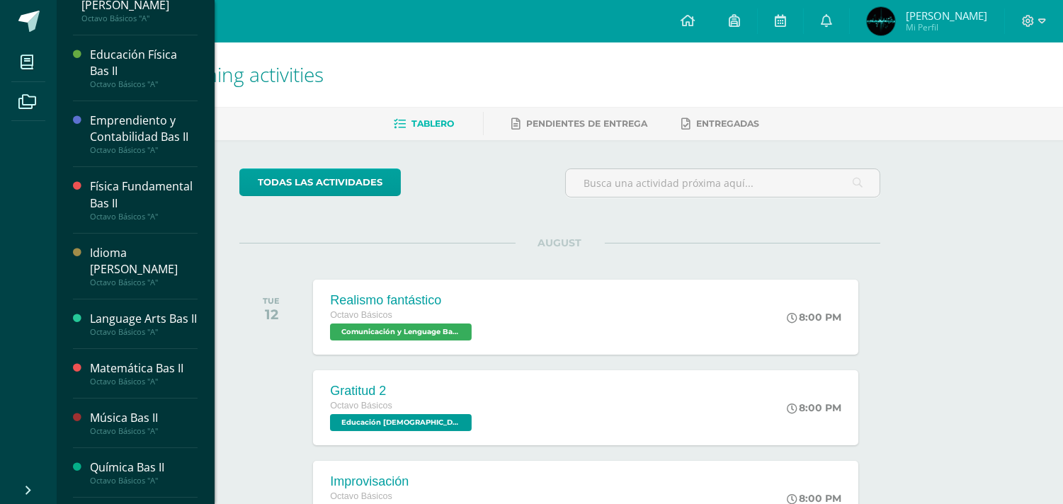
scroll to position [388, 0]
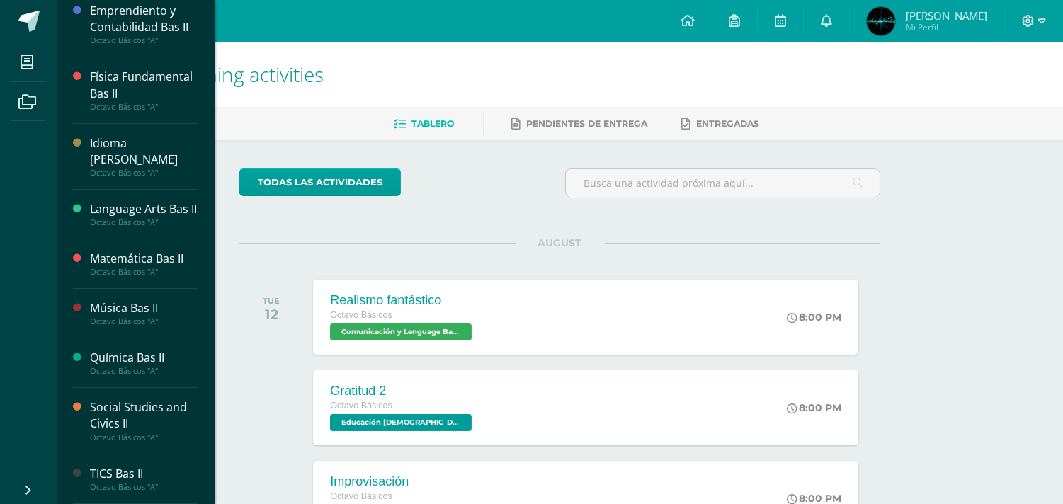
click at [132, 249] on div "Matemática Bas II Octavo Básicos "A"" at bounding box center [135, 264] width 125 height 50
click at [137, 255] on div "Matemática Bas II" at bounding box center [144, 259] width 108 height 16
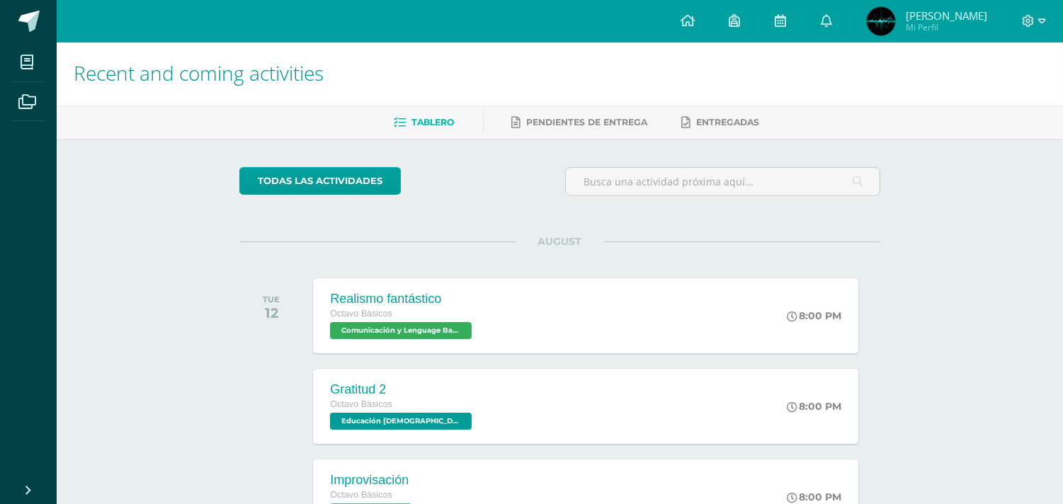
scroll to position [0, 0]
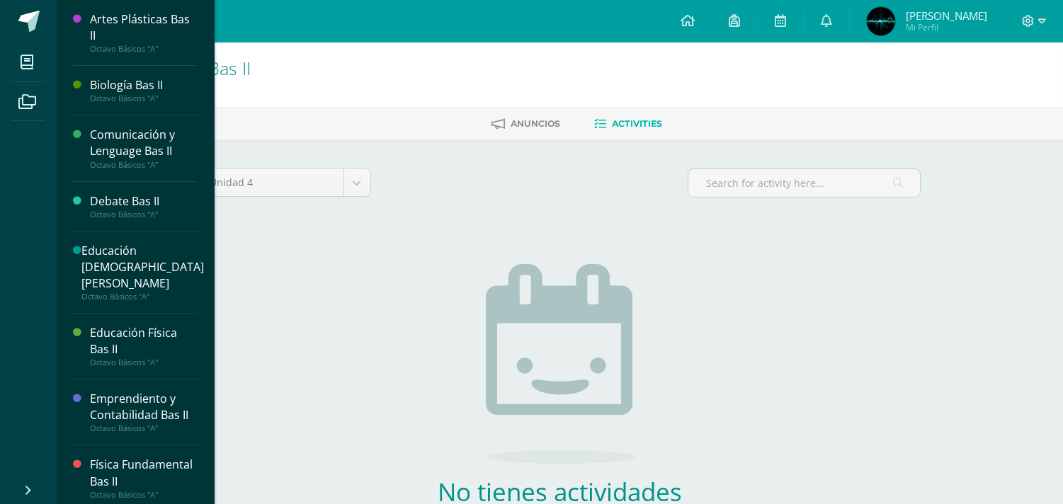
click at [327, 147] on div "Unidad 4 Unidad 1 Unidad 2 Unidad 3 Unidad 4 No tienes actividades Check the re…" at bounding box center [560, 374] width 779 height 469
click at [525, 116] on link "Anuncios" at bounding box center [525, 124] width 69 height 23
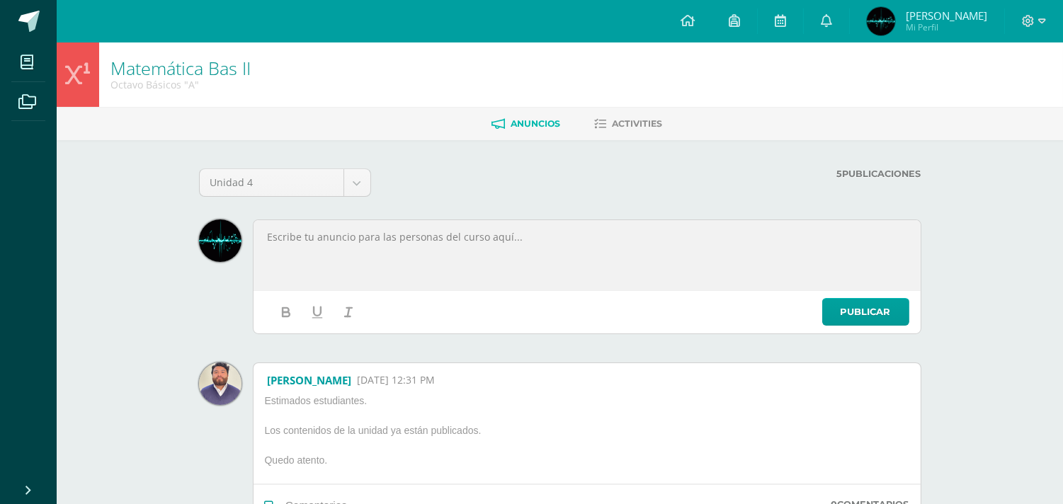
scroll to position [205, 0]
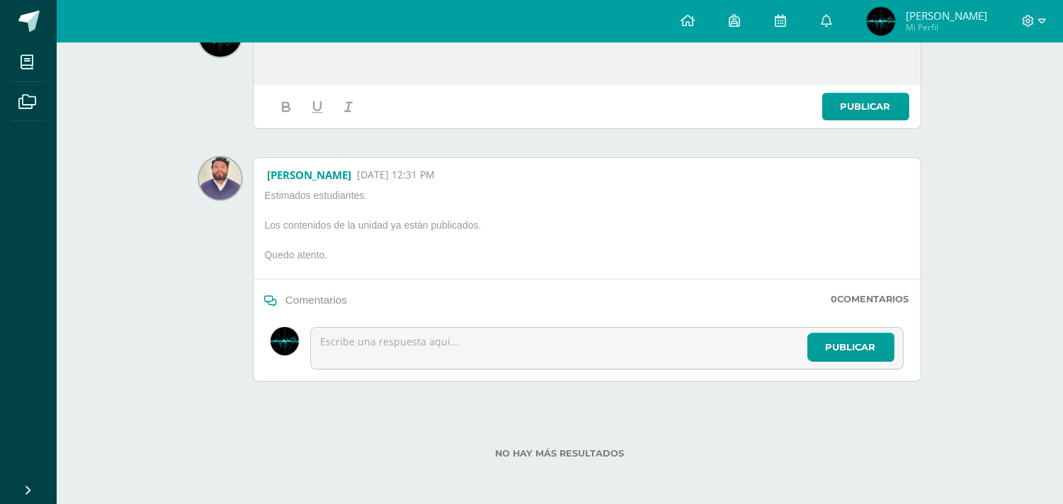
click at [288, 228] on p "Los contenidos de la unidad ya están publicados." at bounding box center [385, 228] width 253 height 18
click at [328, 307] on div "Comentarios" at bounding box center [306, 302] width 83 height 16
click at [322, 220] on p "Los contenidos de la unidad ya están publicados." at bounding box center [385, 228] width 253 height 18
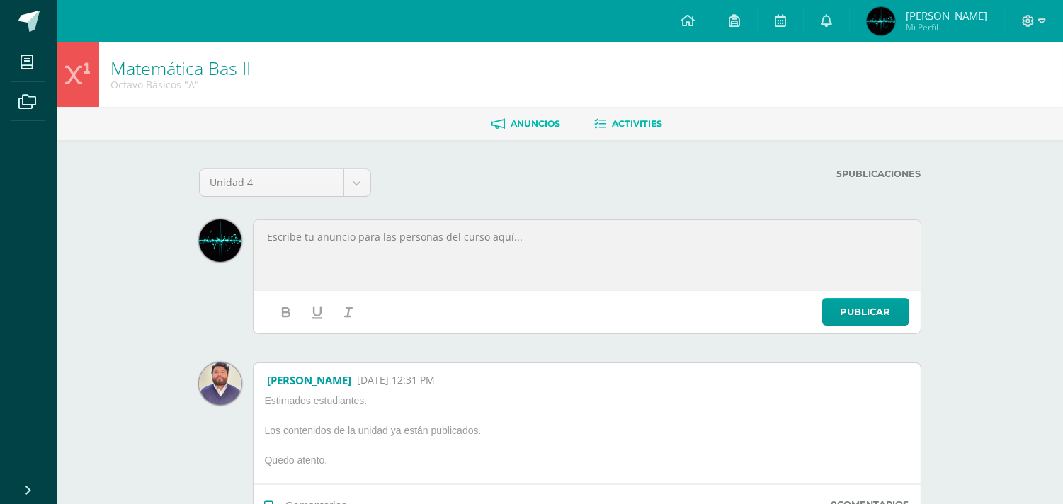
click at [649, 122] on span "Activities" at bounding box center [637, 123] width 50 height 11
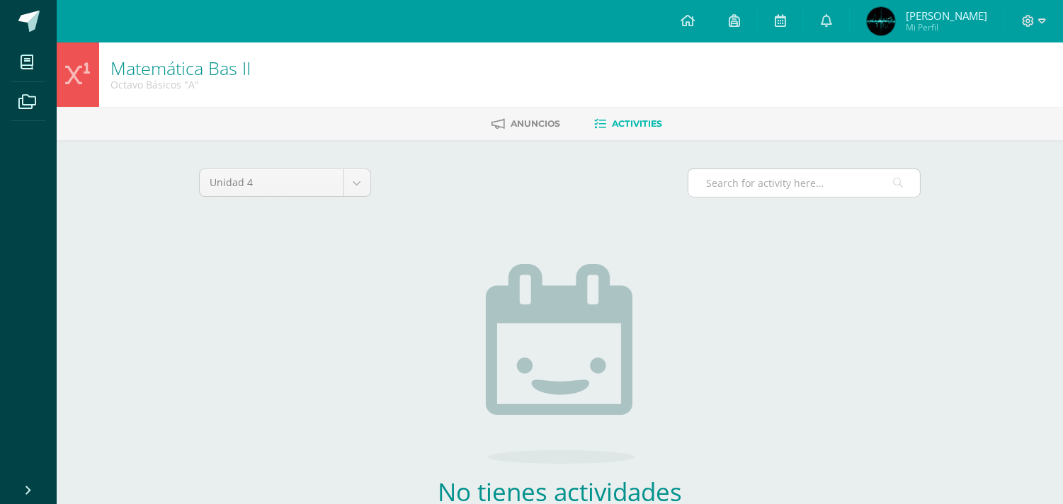
click at [770, 175] on input "text" at bounding box center [804, 183] width 232 height 28
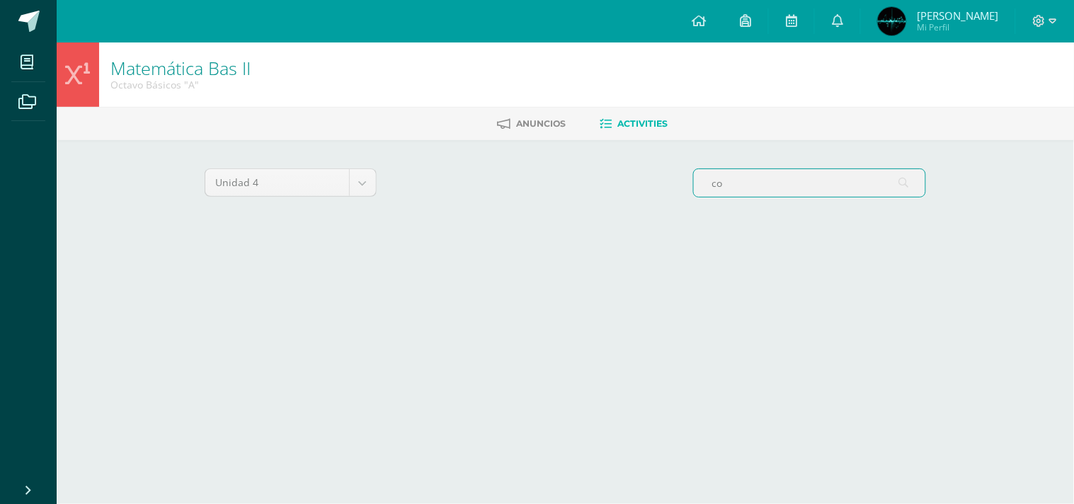
type input "c"
click at [535, 121] on span "Anuncios" at bounding box center [541, 123] width 50 height 11
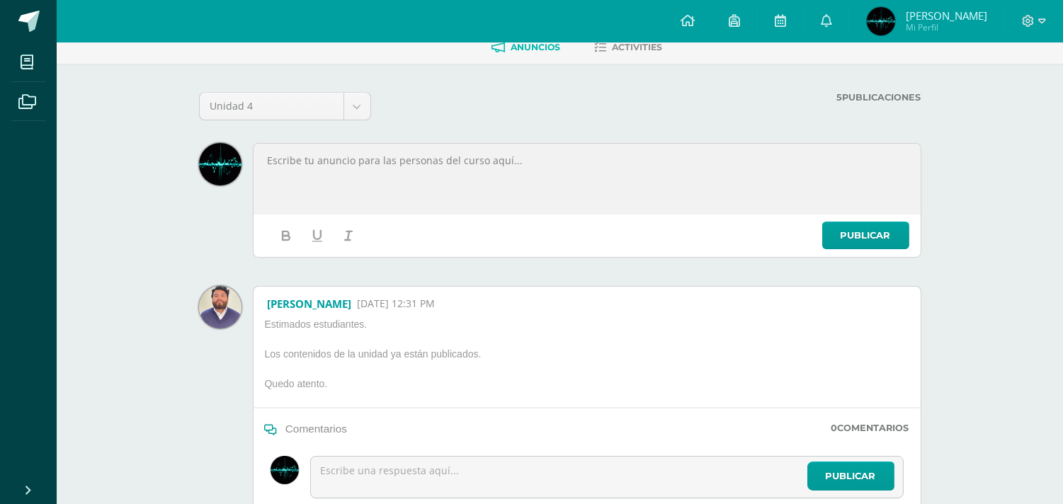
scroll to position [205, 0]
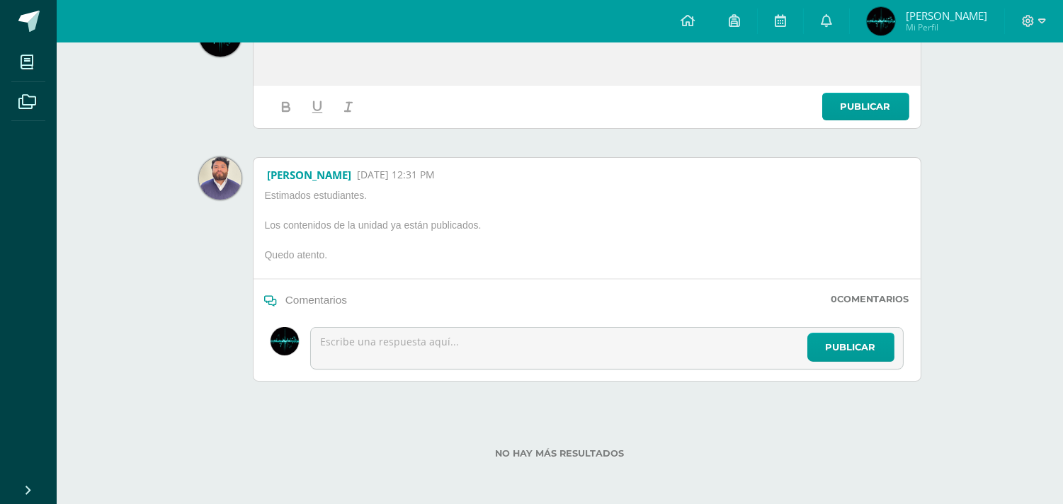
click at [278, 299] on div "Comentarios" at bounding box center [306, 302] width 83 height 16
click at [297, 260] on p "Quedo atento." at bounding box center [385, 258] width 253 height 18
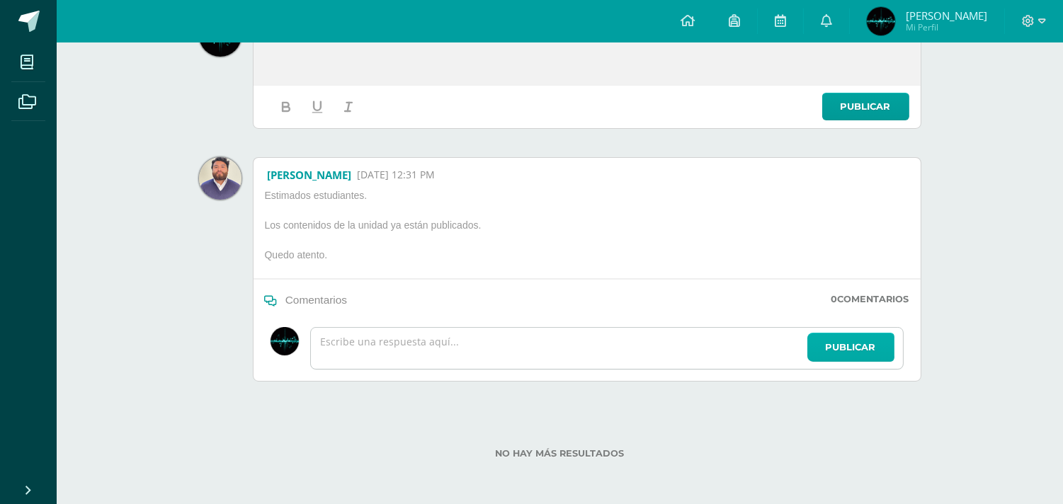
click at [840, 352] on span "Publicar" at bounding box center [851, 347] width 50 height 26
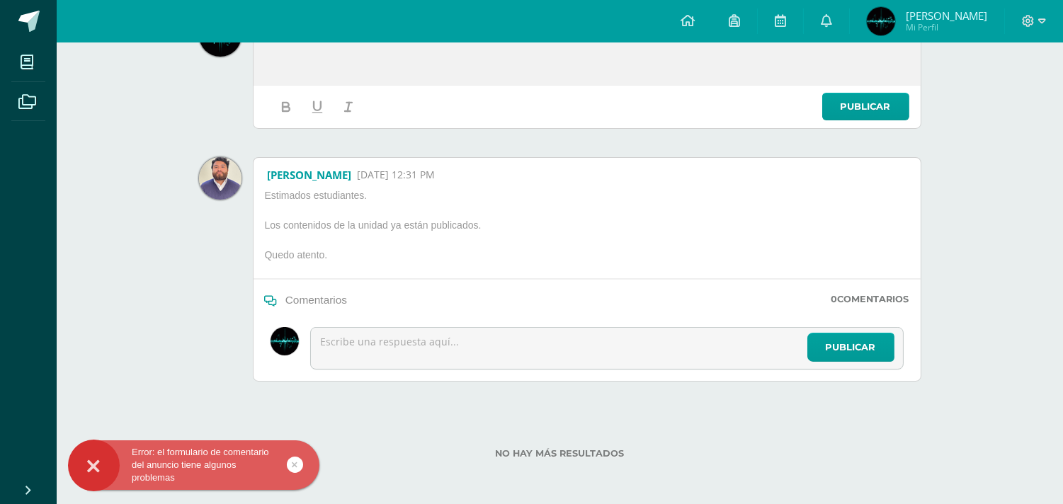
click at [298, 453] on div "Error: el formulario de comentario del anuncio tiene algunos problemas" at bounding box center [193, 465] width 251 height 39
click at [298, 462] on link at bounding box center [295, 465] width 16 height 16
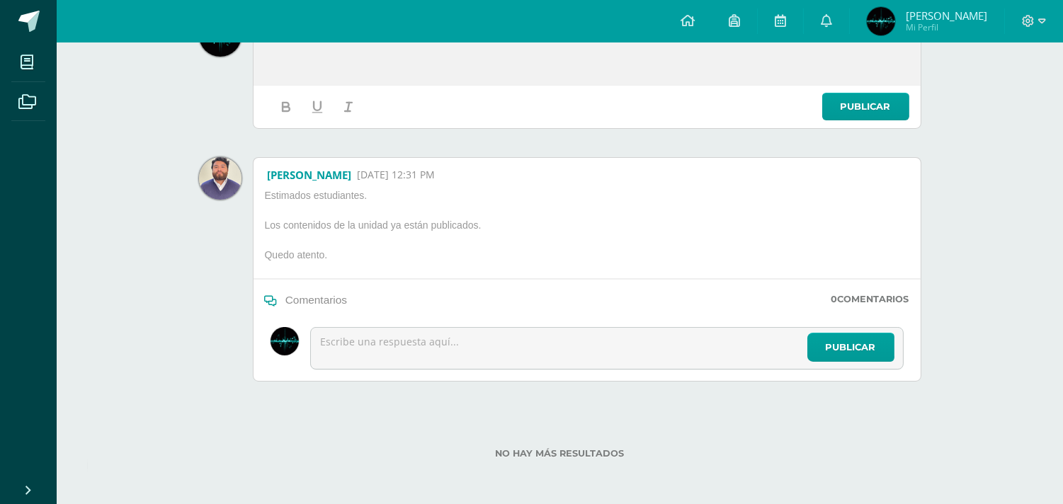
click at [359, 227] on p "Los contenidos de la unidad ya están publicados." at bounding box center [385, 228] width 253 height 18
click at [392, 177] on span "12 Aug, 12:31 PM" at bounding box center [396, 175] width 78 height 14
click at [316, 212] on div "Estimados estudiantes. Los contenidos de la unidad ya están publicados. Quedo a…" at bounding box center [385, 234] width 253 height 90
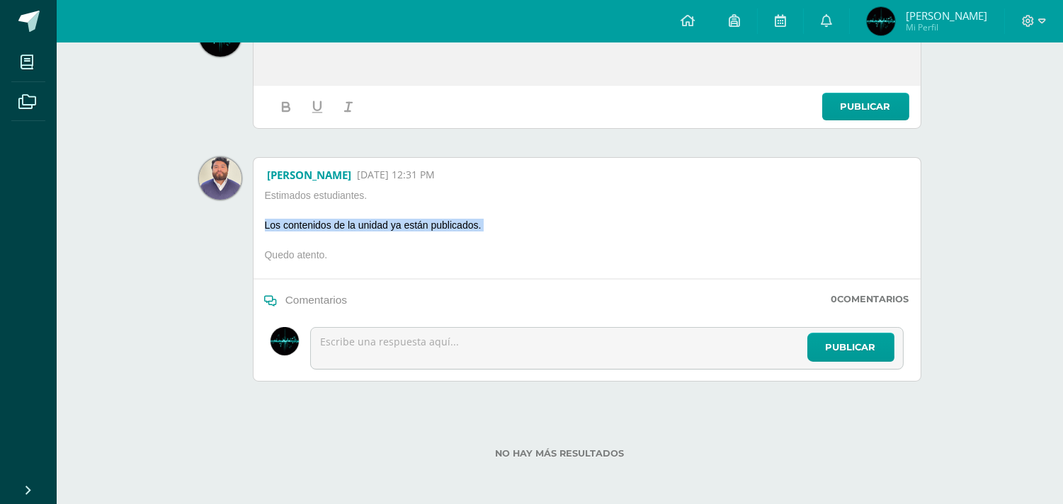
click at [316, 212] on div "Estimados estudiantes. Los contenidos de la unidad ya están publicados. Quedo a…" at bounding box center [385, 234] width 253 height 90
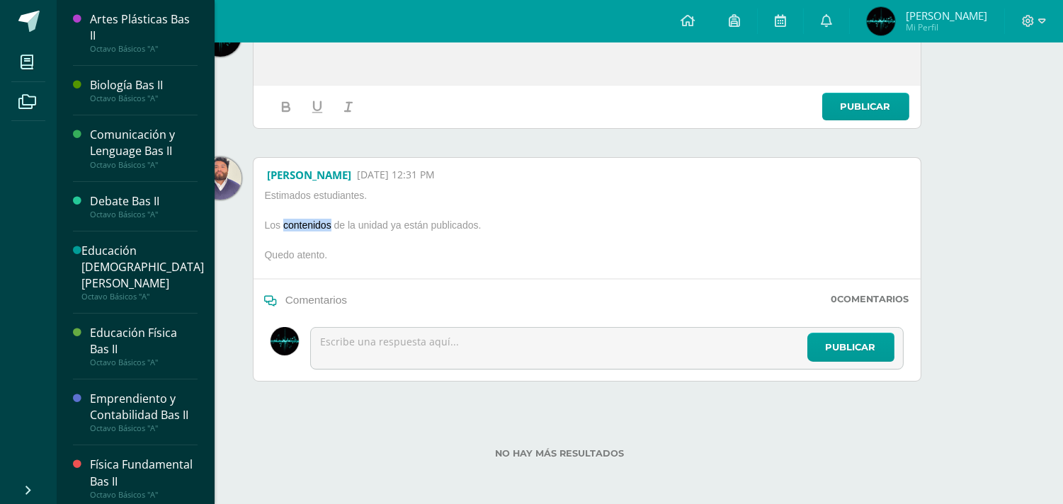
click at [131, 471] on div "Física Fundamental Bas II" at bounding box center [144, 473] width 108 height 33
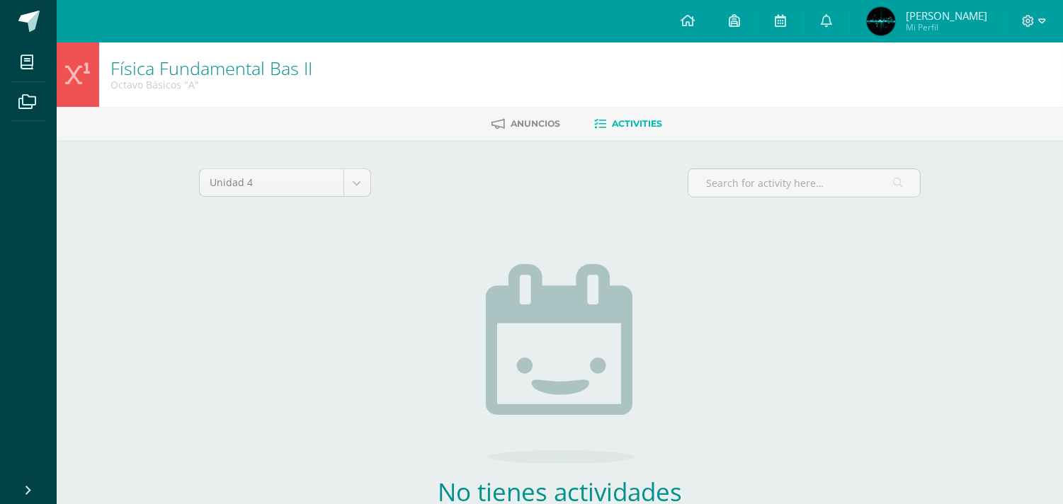
click at [564, 122] on ul "Anuncios Activities" at bounding box center [577, 123] width 1006 height 23
click at [532, 125] on span "Anuncios" at bounding box center [536, 123] width 50 height 11
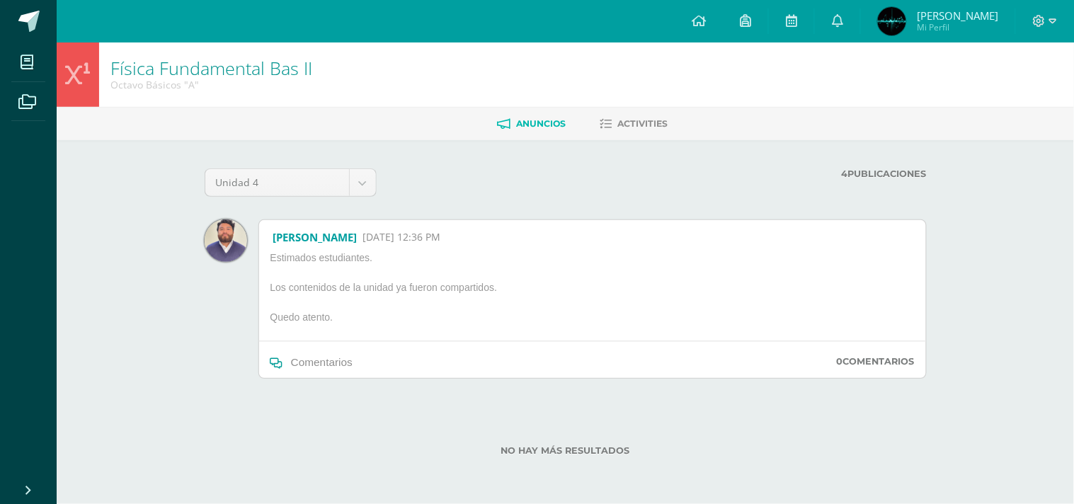
click at [329, 361] on span "Comentarios" at bounding box center [322, 362] width 62 height 12
click at [885, 170] on label "4 Publicaciones" at bounding box center [718, 174] width 416 height 11
click at [883, 174] on label "4 Publicaciones" at bounding box center [718, 174] width 416 height 11
click at [879, 173] on label "4 Publicaciones" at bounding box center [718, 174] width 416 height 11
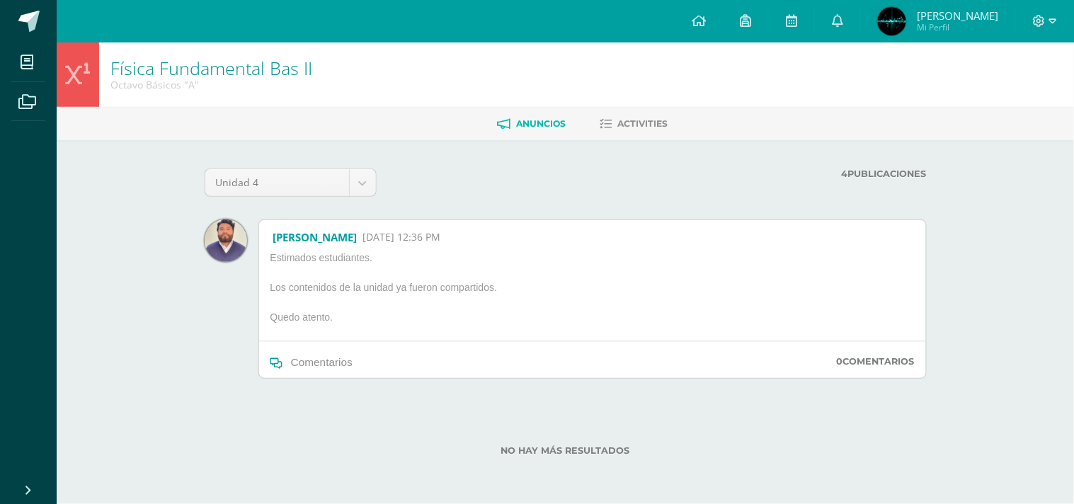
click at [879, 173] on label "4 Publicaciones" at bounding box center [718, 174] width 416 height 11
click at [841, 172] on strong "4" at bounding box center [844, 174] width 6 height 11
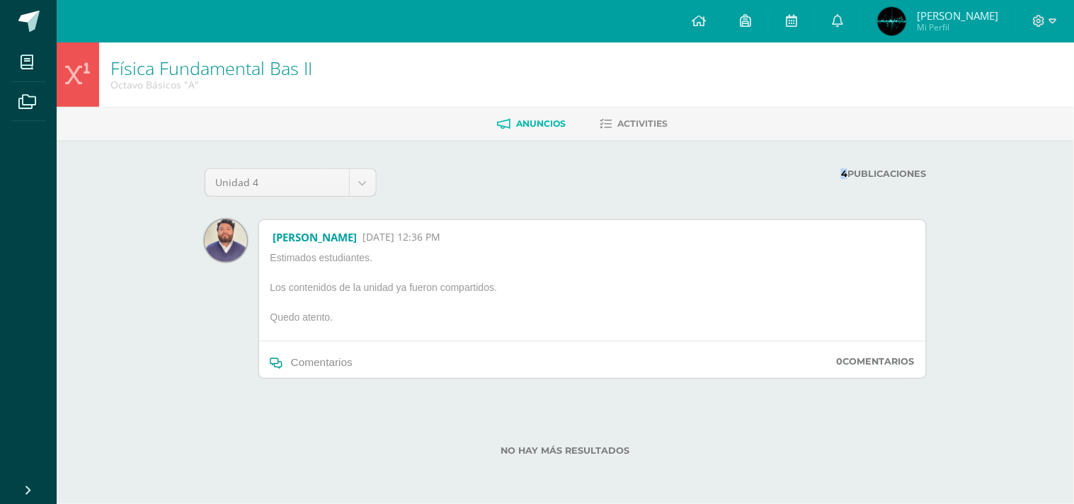
click at [841, 172] on strong "4" at bounding box center [844, 174] width 6 height 11
click at [746, 178] on label "4 Publicaciones" at bounding box center [718, 174] width 416 height 11
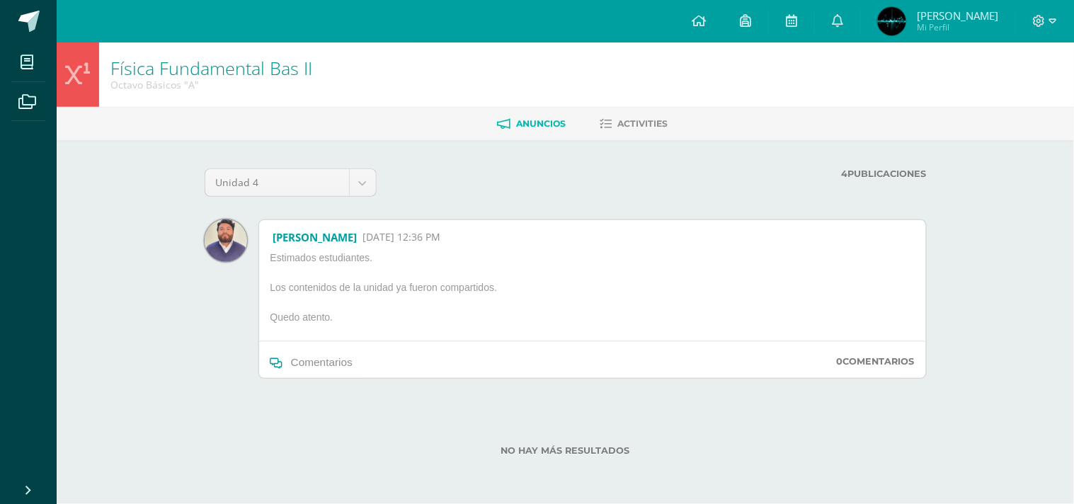
click at [841, 177] on strong "4" at bounding box center [844, 174] width 6 height 11
click at [329, 315] on p "Quedo atento." at bounding box center [397, 320] width 264 height 18
click at [889, 176] on label "4 Publicaciones" at bounding box center [718, 174] width 416 height 11
click at [879, 336] on div "Cristopher Paz Rodas 12 Aug, 12:36 PM Estimados estudiantes. Los contenidos de …" at bounding box center [592, 299] width 668 height 160
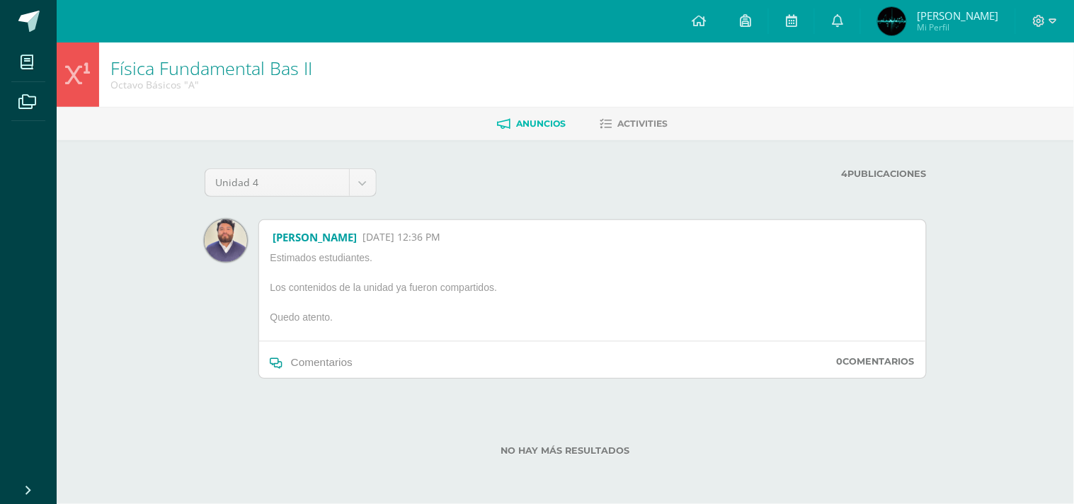
click at [879, 360] on label "0 Comentarios" at bounding box center [876, 361] width 78 height 11
click at [632, 154] on div "Unidad 4 Unidad 1 Unidad 2 Unidad 3 Unidad 4 4 Publicaciones Cargando anuncios …" at bounding box center [565, 321] width 779 height 362
click at [414, 245] on div "Cristopher Paz Rodas 12 Aug, 12:36 PM" at bounding box center [354, 237] width 179 height 28
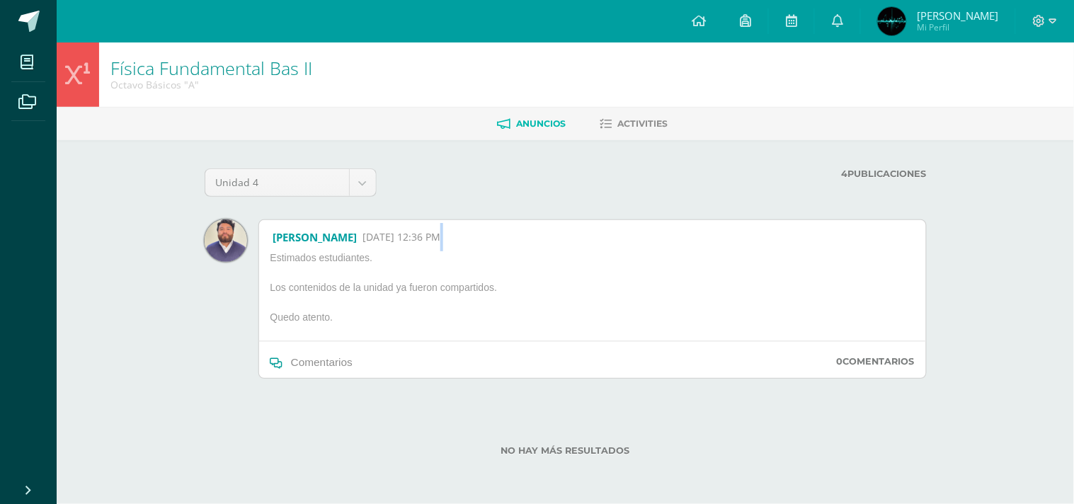
click at [414, 245] on div "Cristopher Paz Rodas 12 Aug, 12:36 PM" at bounding box center [354, 237] width 179 height 28
click at [500, 298] on p "Los contenidos de la unidad ya fueron compartidos." at bounding box center [397, 290] width 264 height 18
click at [305, 360] on span "Comentarios" at bounding box center [322, 362] width 62 height 12
click at [304, 360] on span "Comentarios" at bounding box center [322, 362] width 62 height 12
click at [33, 30] on span at bounding box center [28, 21] width 21 height 21
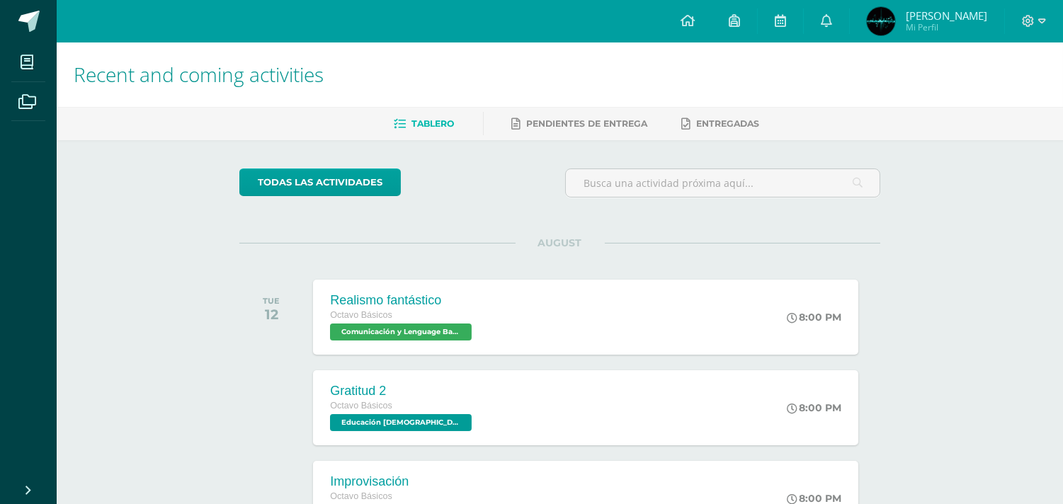
click at [197, 383] on div "Recent and coming activities Tablero Pendientes de entrega Entregadas todas las…" at bounding box center [560, 469] width 1006 height 855
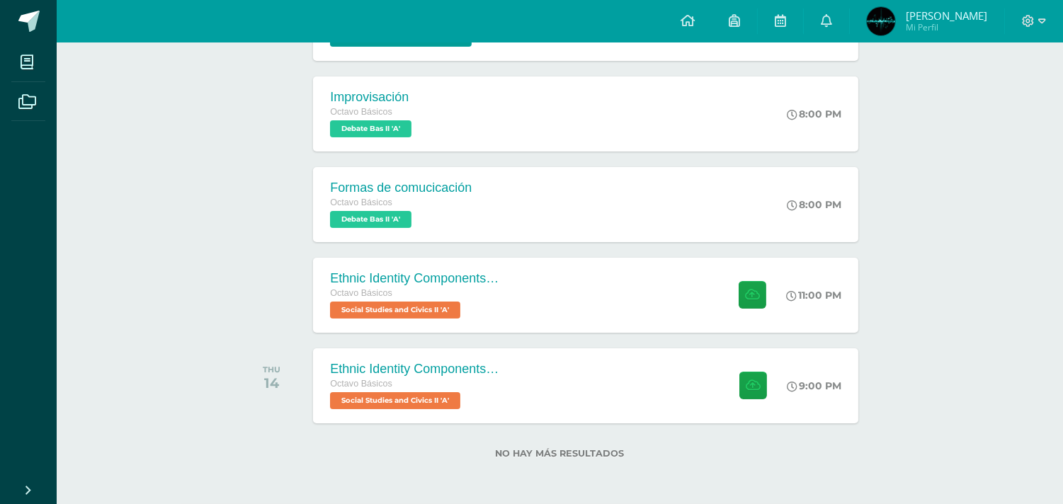
scroll to position [384, 0]
click at [442, 391] on div "Octavo Básicos" at bounding box center [413, 385] width 171 height 16
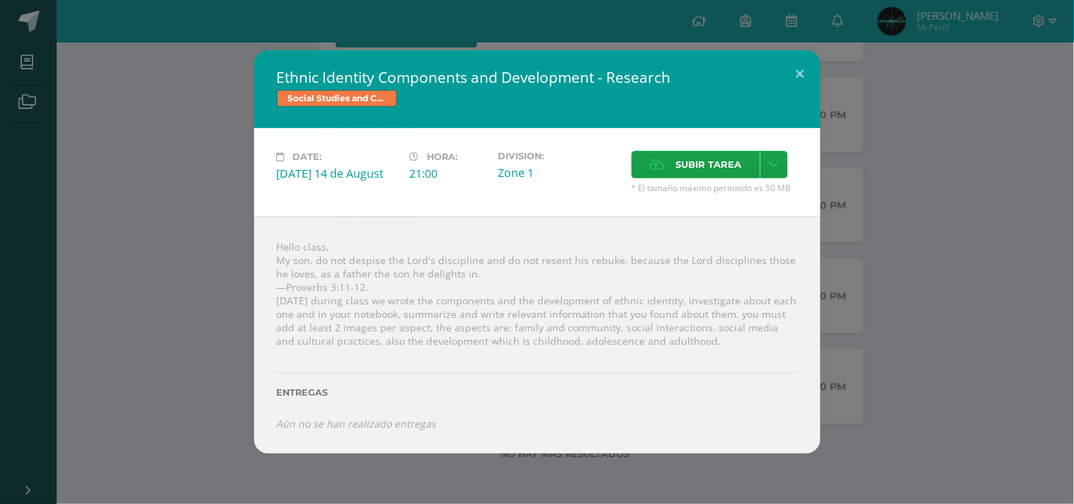
click at [244, 280] on div "Ethnic Identity Components and Development - Research Social Studies and Civics…" at bounding box center [537, 252] width 1063 height 404
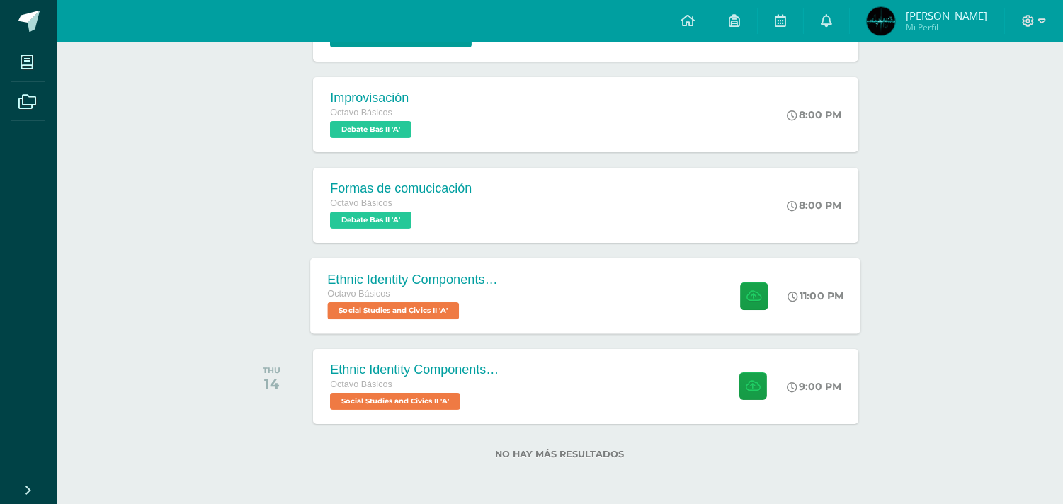
click at [434, 308] on span "Social Studies and Civics II 'A'" at bounding box center [394, 310] width 132 height 17
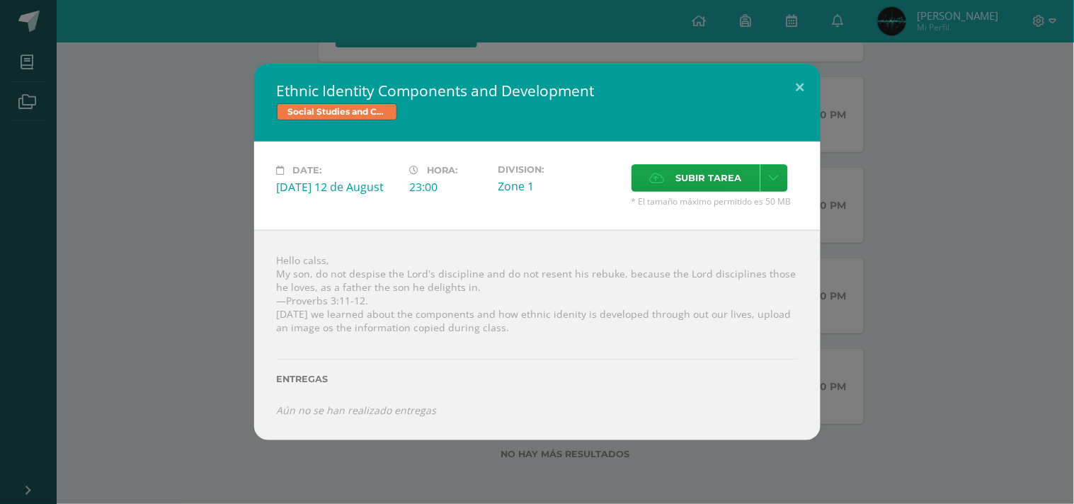
click at [401, 415] on icon "Aún no se han realizado entregas" at bounding box center [357, 410] width 160 height 13
click at [358, 341] on div at bounding box center [537, 339] width 521 height 11
click at [234, 251] on div "Ethnic Identity Components and Development Social Studies and Civics II Date: […" at bounding box center [537, 252] width 1063 height 377
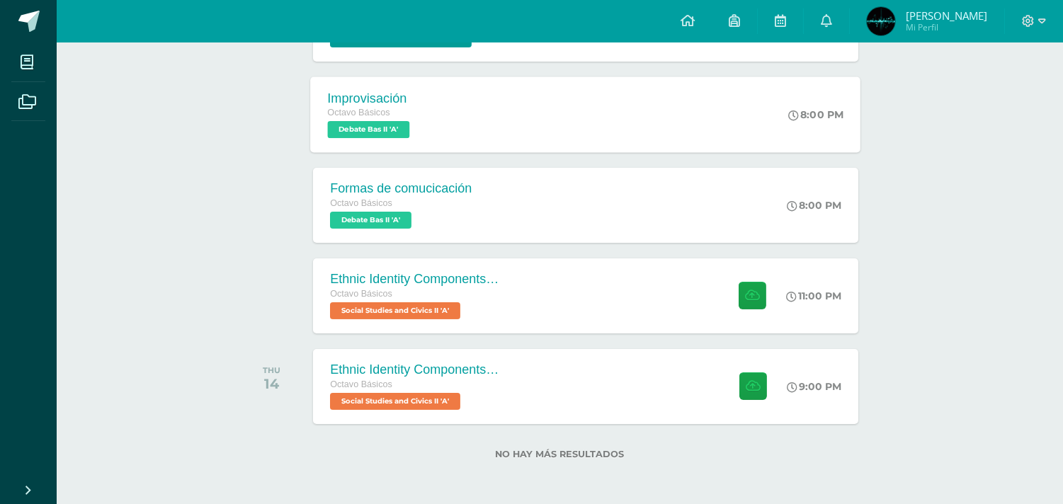
scroll to position [0, 0]
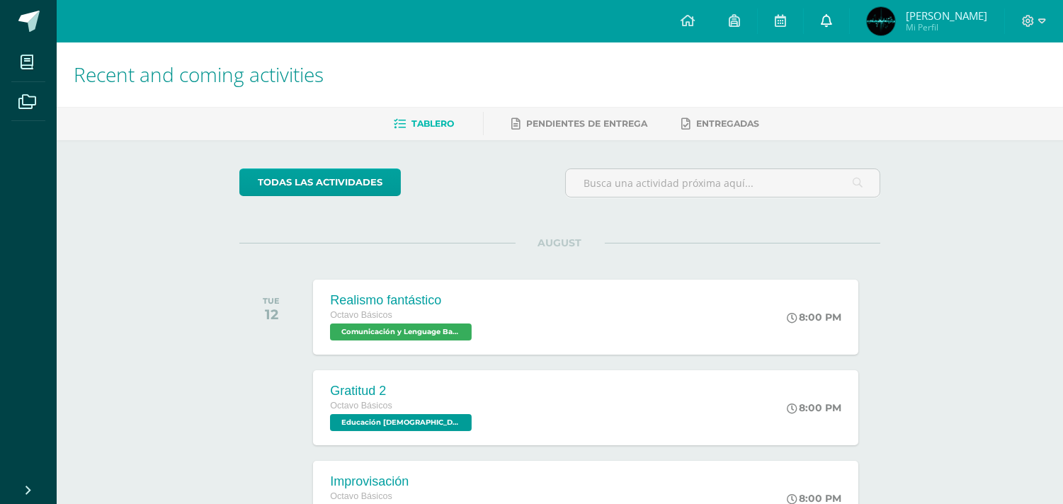
click at [836, 10] on link at bounding box center [826, 21] width 45 height 42
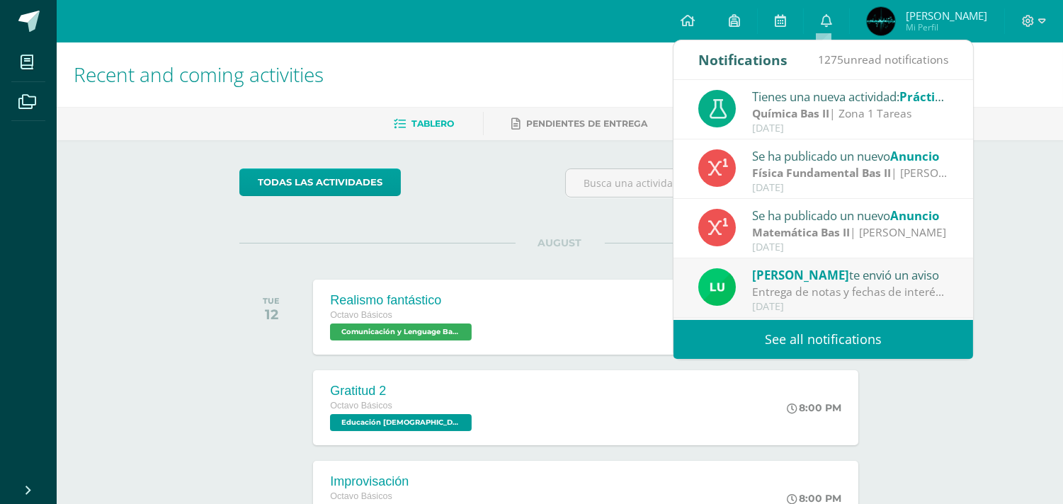
click at [775, 224] on strong "Matemática Bas II" at bounding box center [801, 232] width 98 height 16
click at [827, 215] on div "Se ha publicado un nuevo Anuncio" at bounding box center [850, 215] width 197 height 18
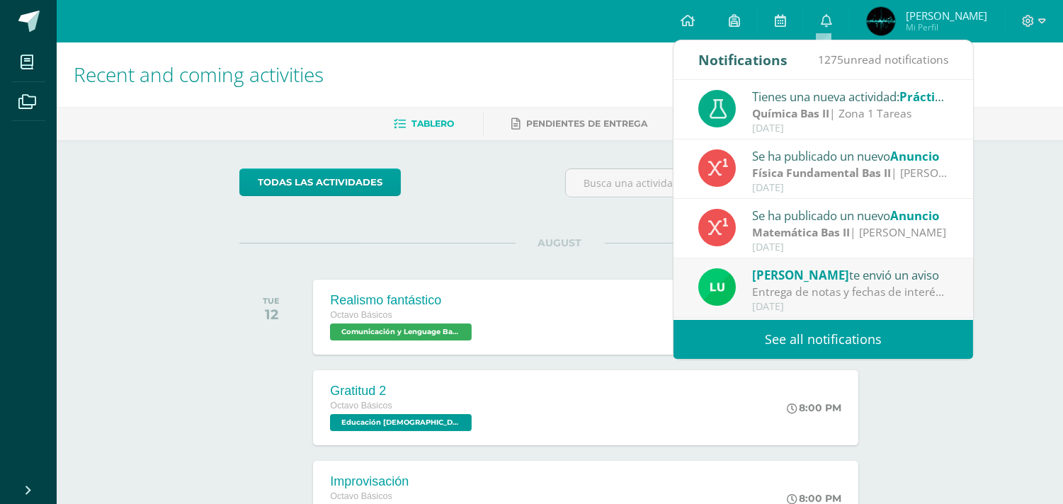
click at [827, 215] on div "Se ha publicado un nuevo Anuncio" at bounding box center [850, 215] width 197 height 18
click at [763, 241] on div "[DATE]" at bounding box center [850, 247] width 197 height 12
click at [743, 338] on link "See all notifications" at bounding box center [823, 339] width 300 height 39
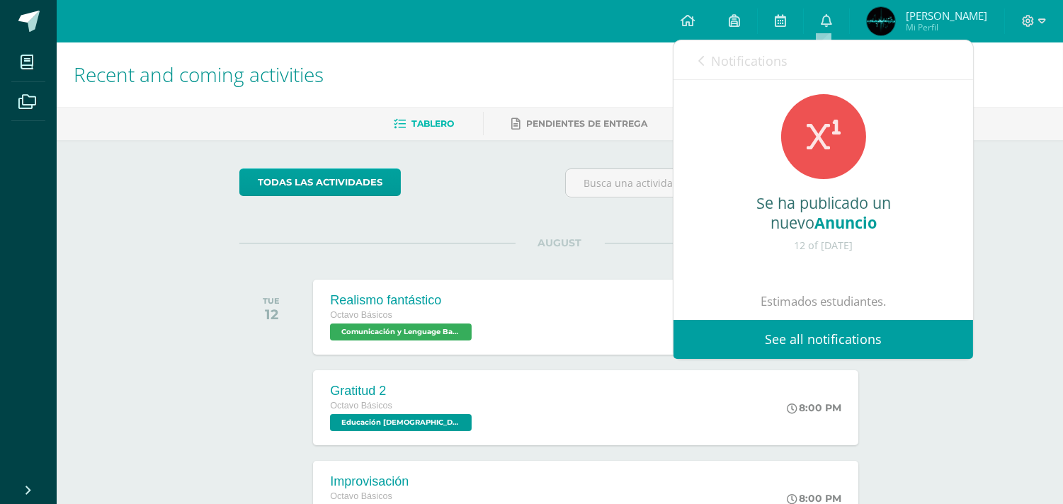
scroll to position [160, 0]
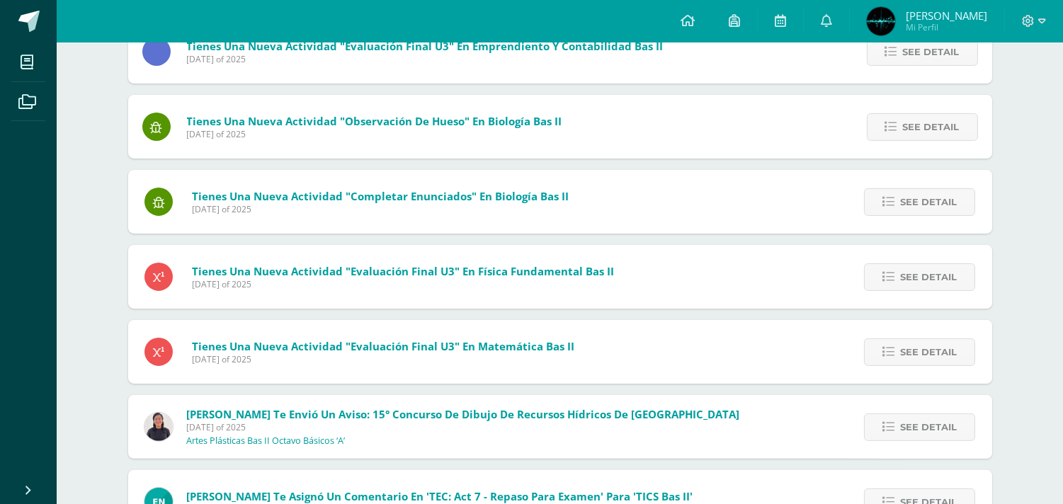
scroll to position [800, 0]
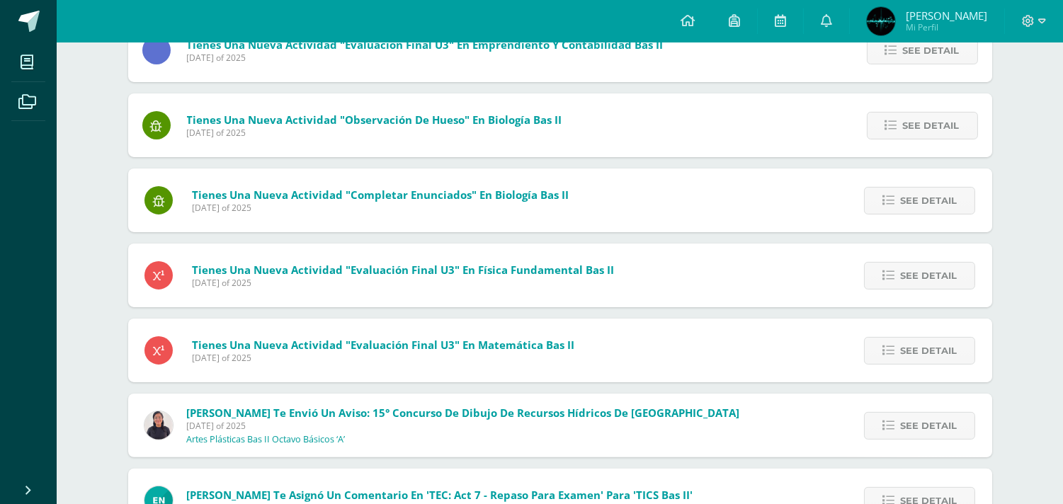
click at [499, 346] on span "Tienes una nueva actividad "Evaluación final U3" En Matemática Bas II" at bounding box center [383, 345] width 382 height 14
click at [901, 353] on span "See detail" at bounding box center [928, 351] width 57 height 26
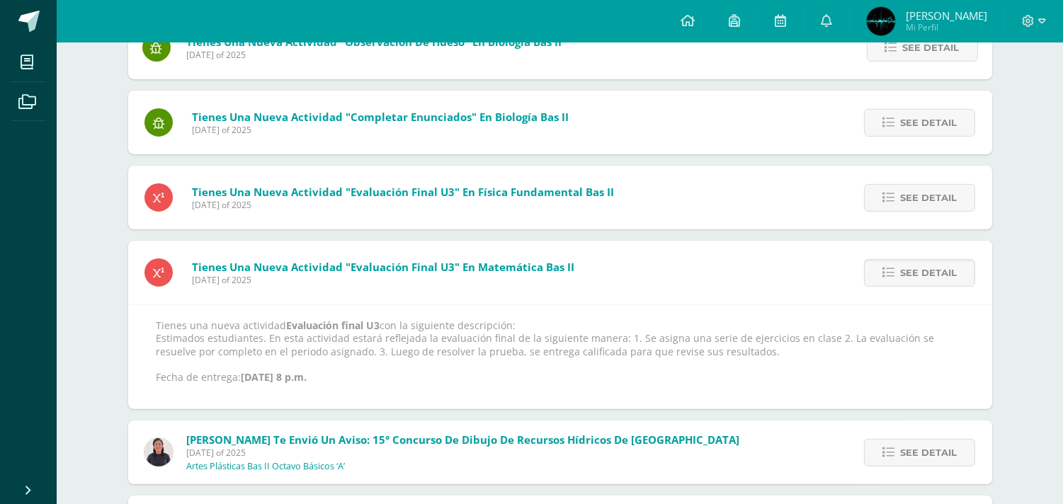
scroll to position [879, 0]
click at [952, 280] on span "See detail" at bounding box center [928, 272] width 57 height 26
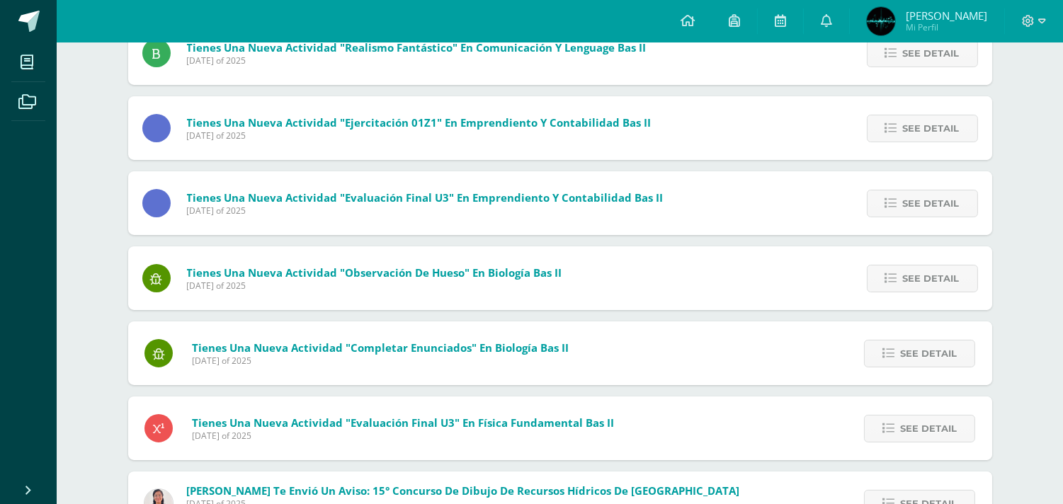
scroll to position [648, 0]
click at [50, 35] on span at bounding box center [78, 22] width 67 height 30
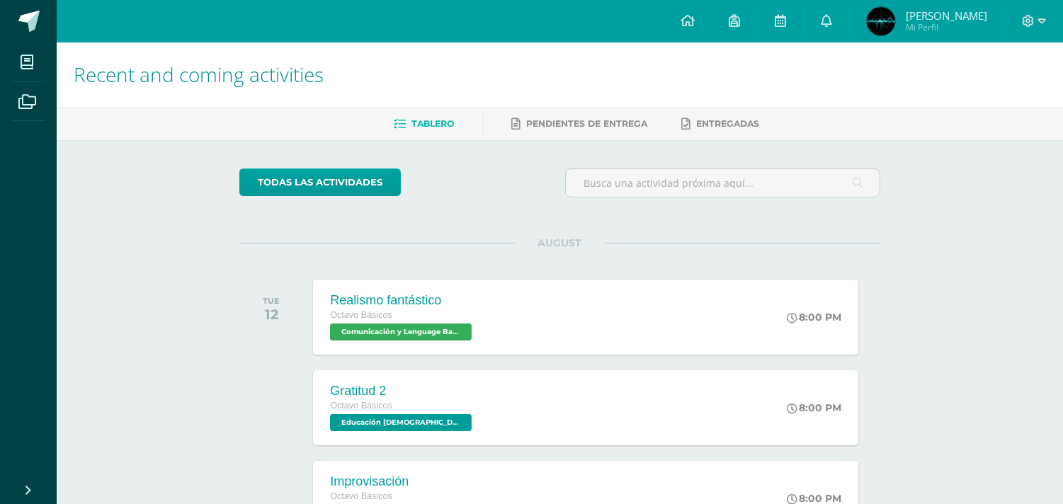
scroll to position [1, 0]
click at [287, 123] on ul "Tablero Pendientes de entrega Entregadas" at bounding box center [577, 122] width 1006 height 23
click at [813, 30] on link at bounding box center [826, 21] width 45 height 42
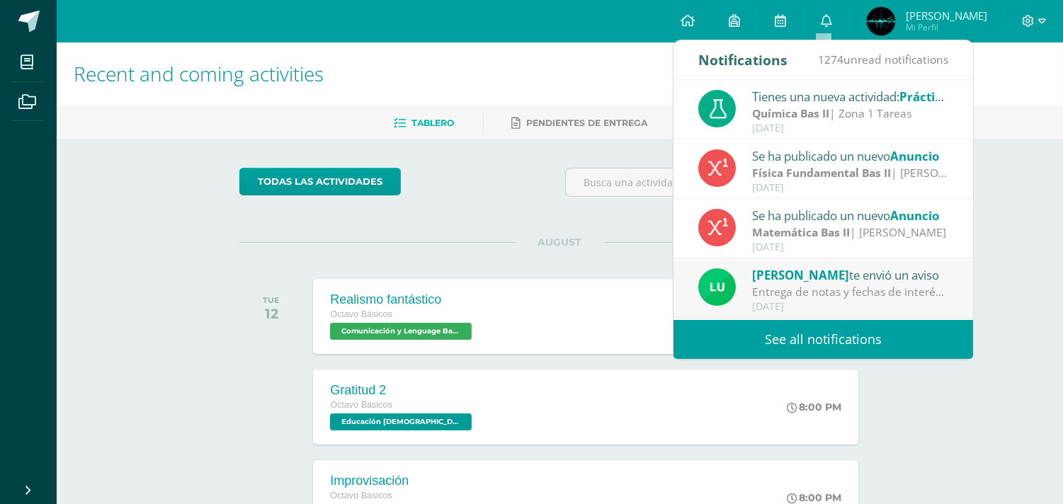
click at [779, 169] on strong "Física Fundamental Bas II" at bounding box center [821, 173] width 139 height 16
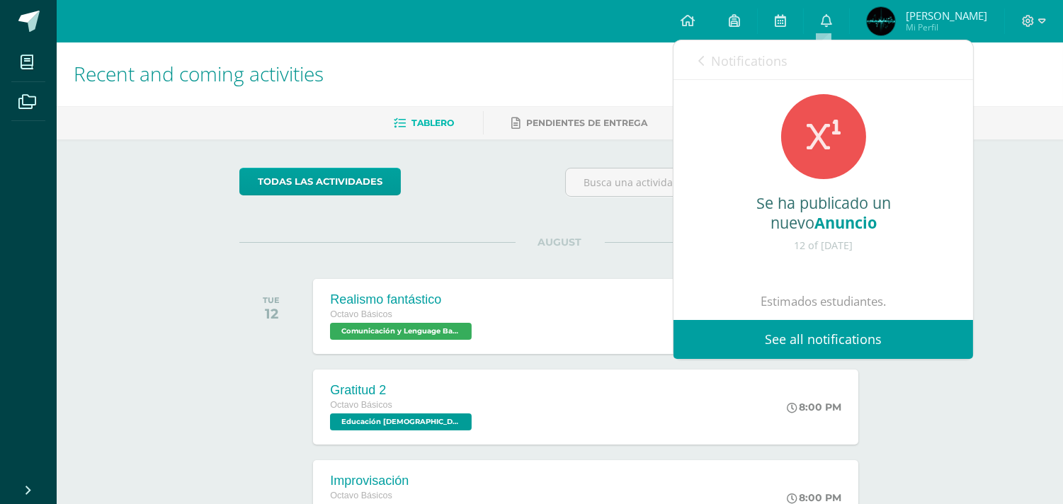
scroll to position [160, 0]
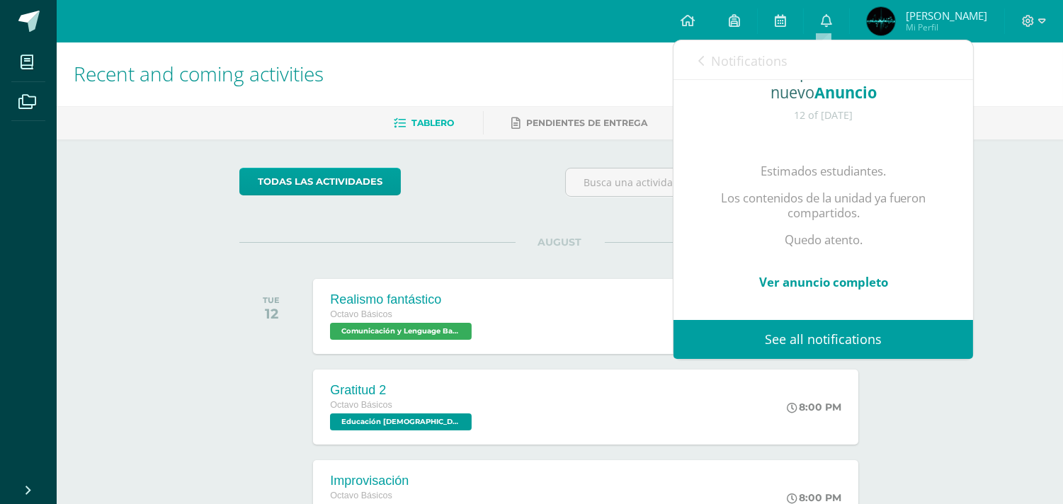
click at [789, 274] on link "Ver anuncio completo" at bounding box center [823, 282] width 129 height 16
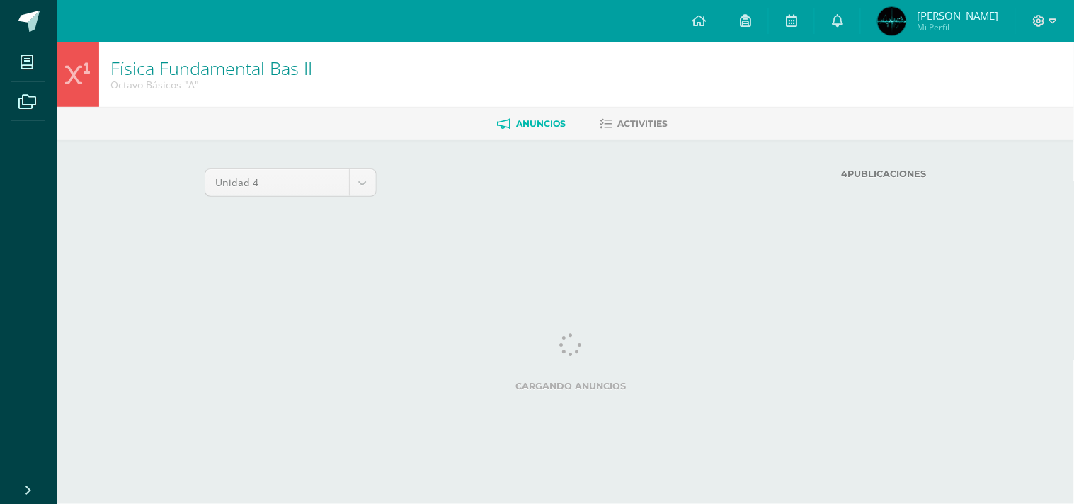
click at [847, 169] on label "4 Publicaciones" at bounding box center [718, 174] width 416 height 11
click at [769, 147] on div "Unidad 4 Unidad 1 Unidad 2 Unidad 3 Unidad 4 4 Publicaciones Cargando anuncios …" at bounding box center [565, 194] width 779 height 108
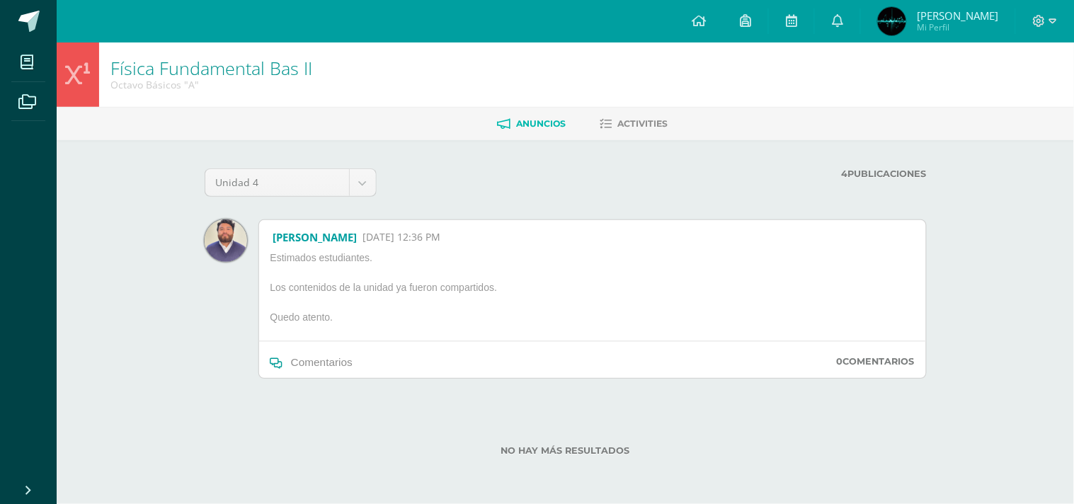
click at [440, 241] on span "[DATE] 12:36 PM" at bounding box center [402, 237] width 78 height 14
click at [357, 235] on link "[PERSON_NAME]" at bounding box center [315, 237] width 84 height 14
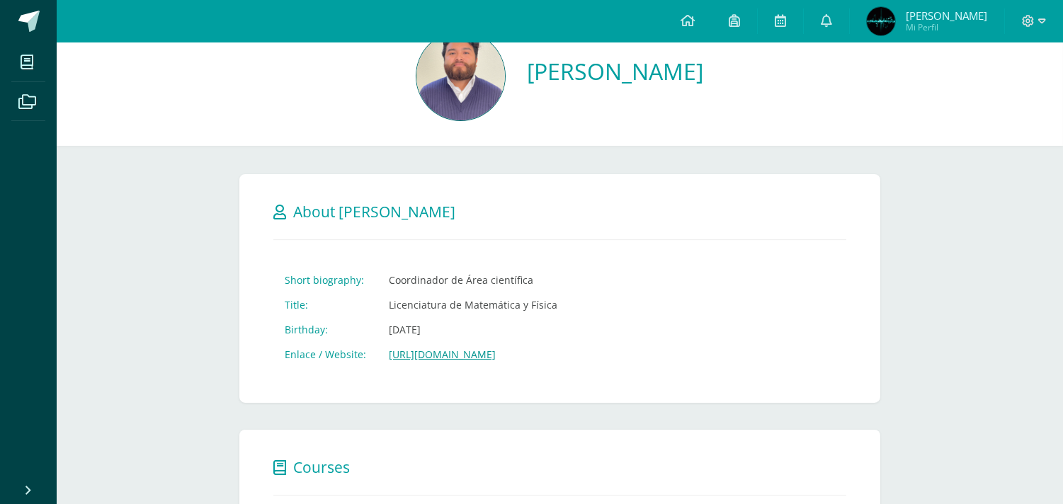
scroll to position [46, 0]
click at [11, 13] on link at bounding box center [28, 21] width 57 height 42
click at [426, 29] on div "Configuration Log out Yireh Abraham Enoc Mi Perfil Notifications 1274 unread no…" at bounding box center [560, 21] width 1006 height 42
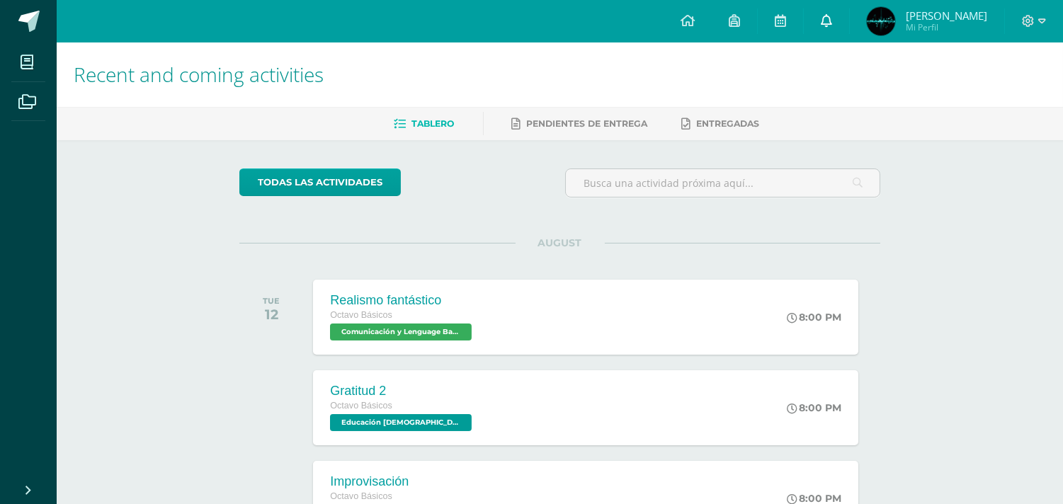
click at [813, 21] on link at bounding box center [826, 21] width 45 height 42
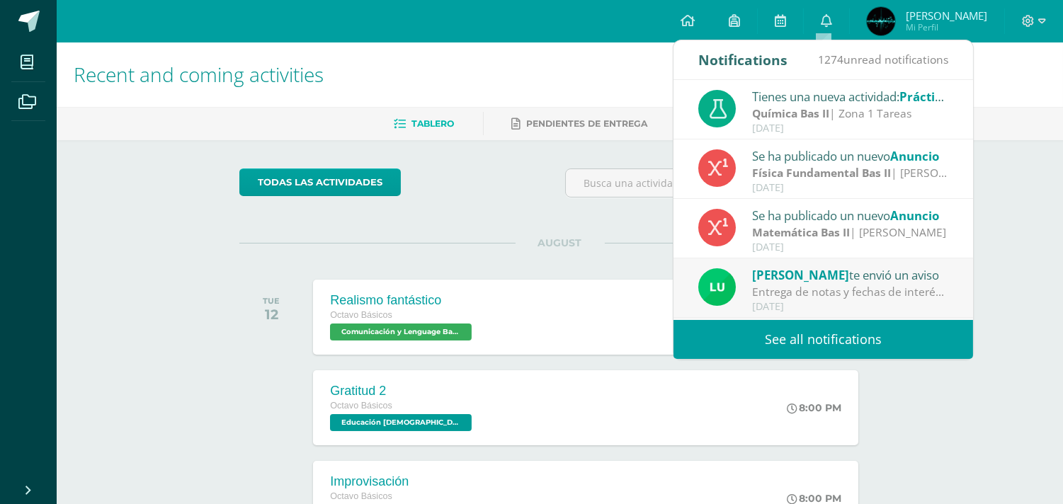
click at [498, 34] on div "Configuration Log out [PERSON_NAME] Mi Perfil Mis accesos directos Sitio Oficia…" at bounding box center [560, 21] width 1006 height 42
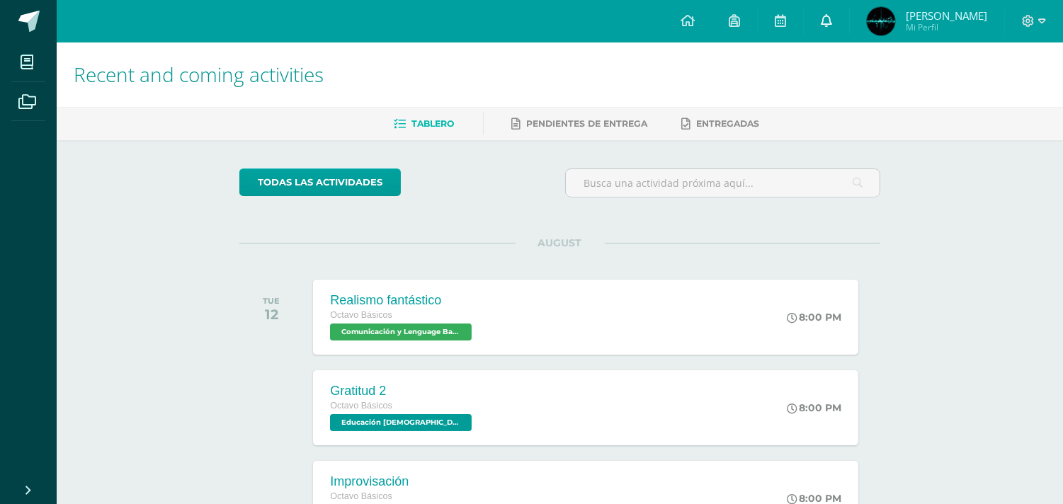
click at [811, 23] on link at bounding box center [826, 21] width 45 height 42
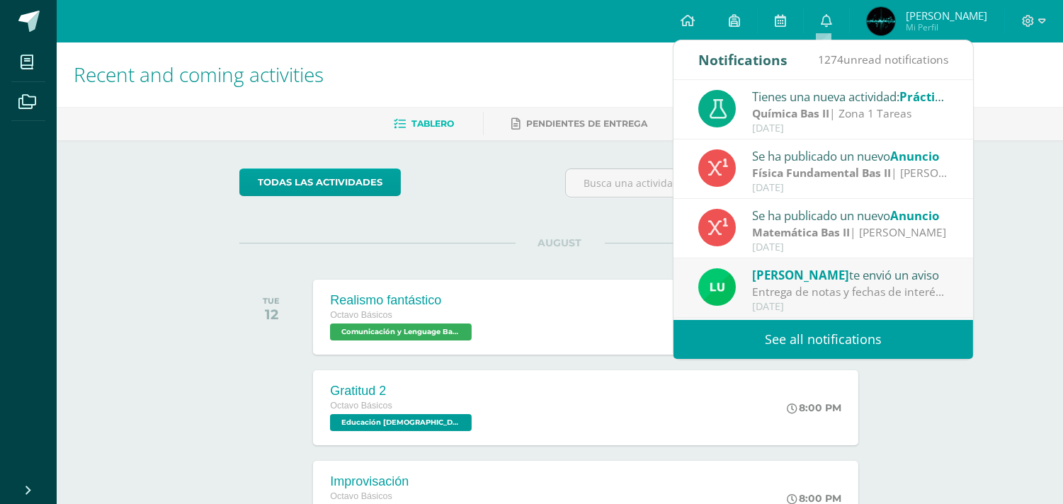
click at [1010, 179] on div "Recent and coming activities Tablero Pendientes de entrega Entregadas todas las…" at bounding box center [560, 465] width 1006 height 846
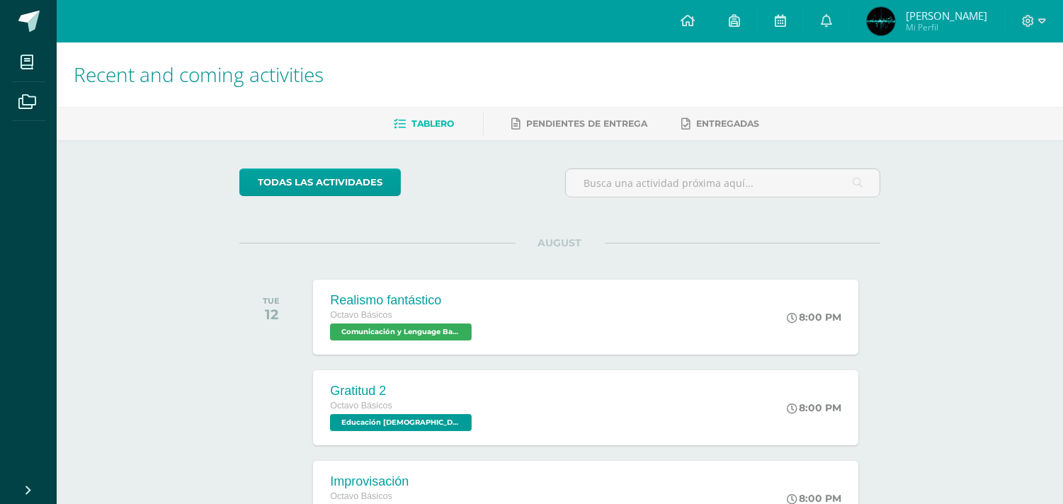
click at [278, 251] on div "AUGUST TUE 12 Realismo fantástico Octavo Básicos Comunicación y Lenguage Bas II…" at bounding box center [559, 300] width 641 height 114
click at [896, 29] on span "[PERSON_NAME] Mi Perfil" at bounding box center [927, 21] width 126 height 28
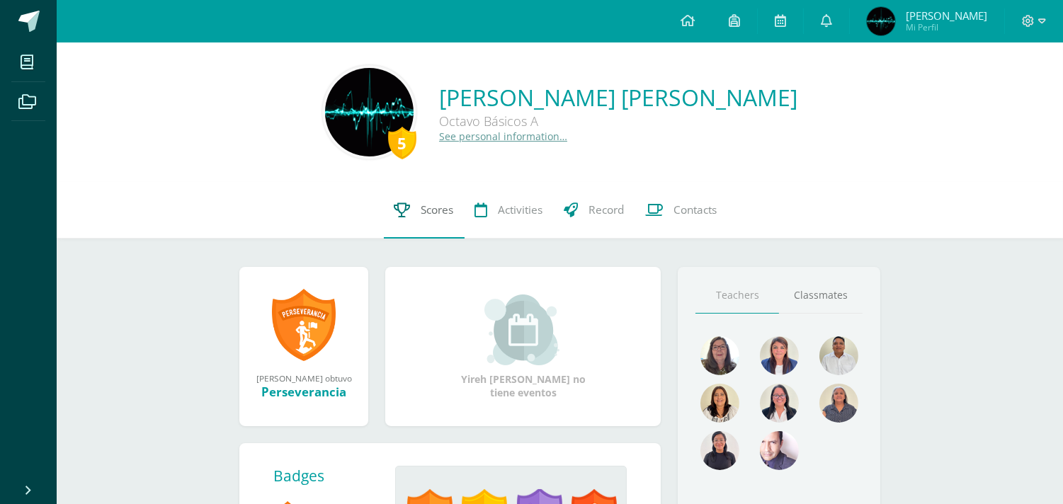
click at [415, 213] on link "Scores" at bounding box center [424, 210] width 81 height 57
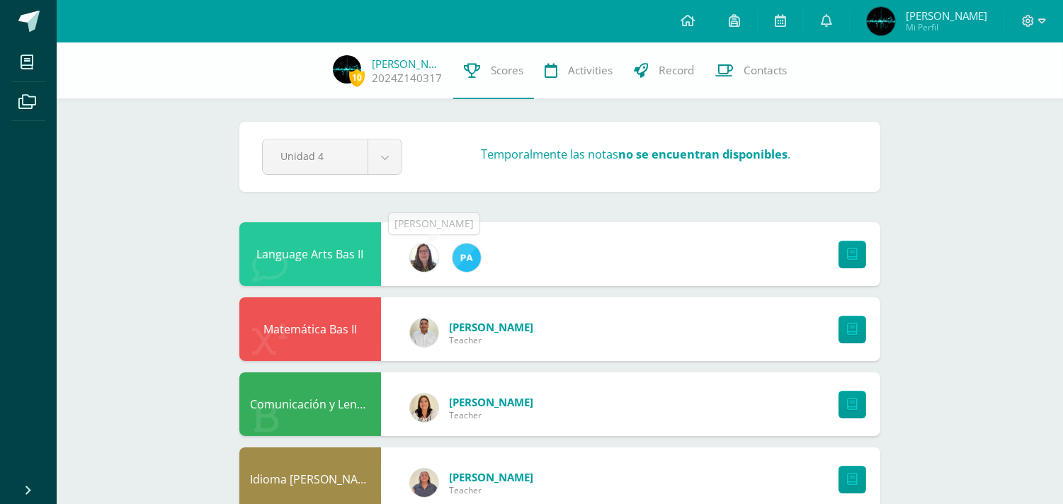
scroll to position [33, 0]
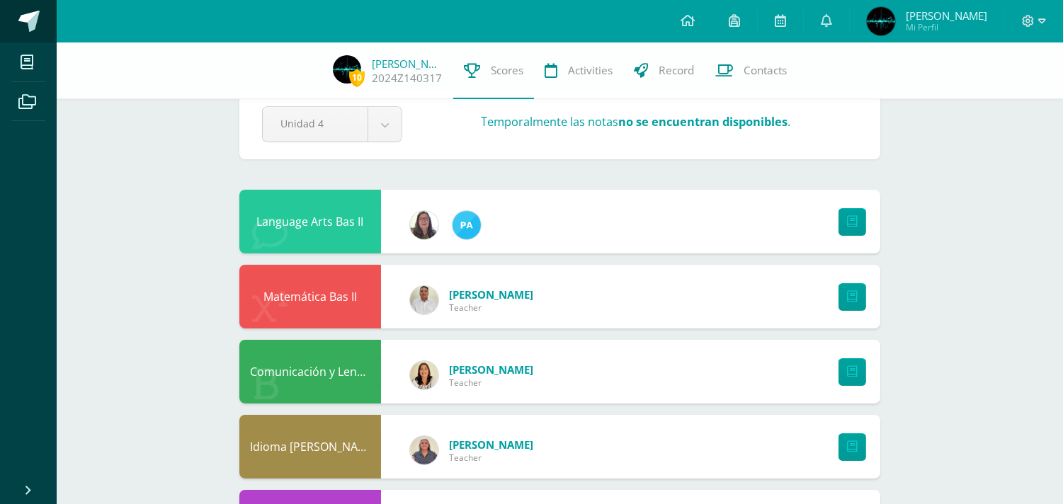
click at [0, 20] on link at bounding box center [28, 21] width 57 height 42
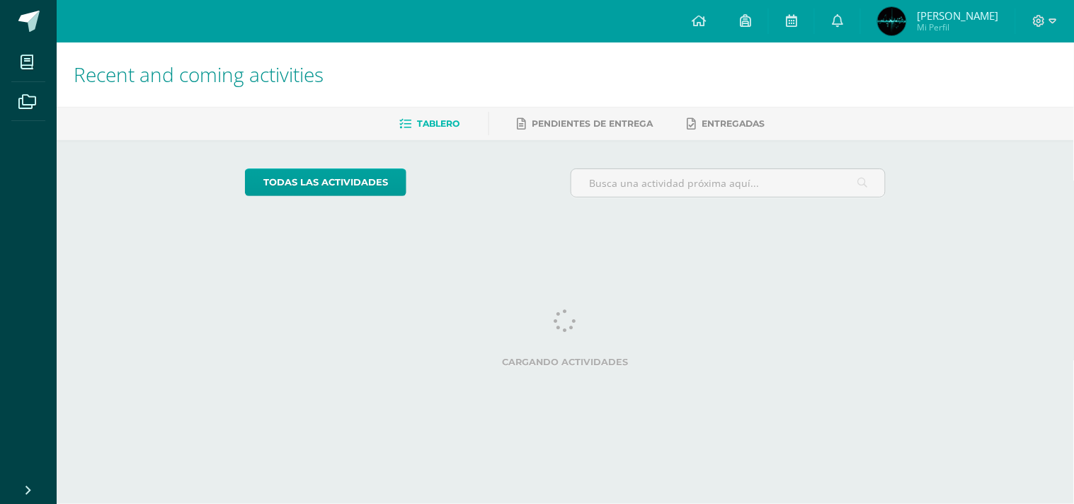
click at [472, 331] on div "Cargando actividades" at bounding box center [565, 341] width 641 height 64
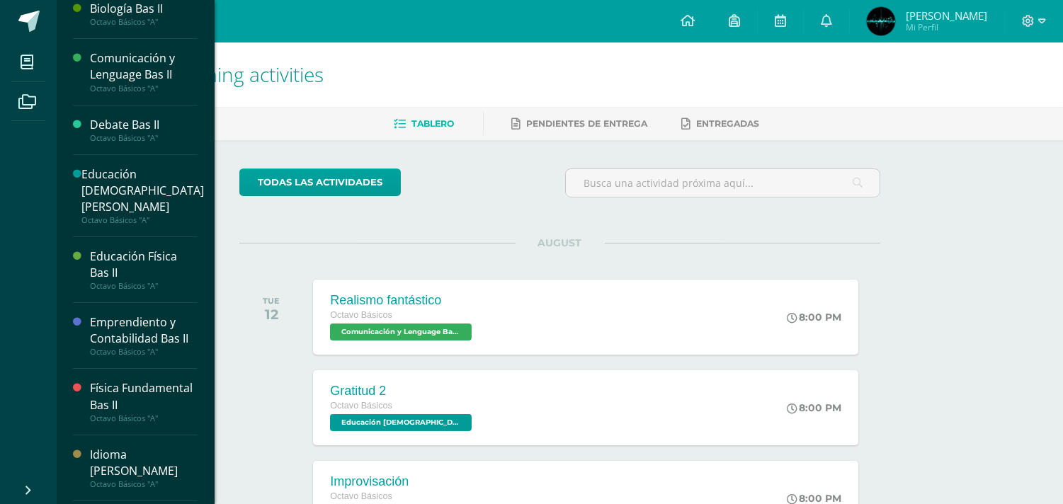
scroll to position [388, 0]
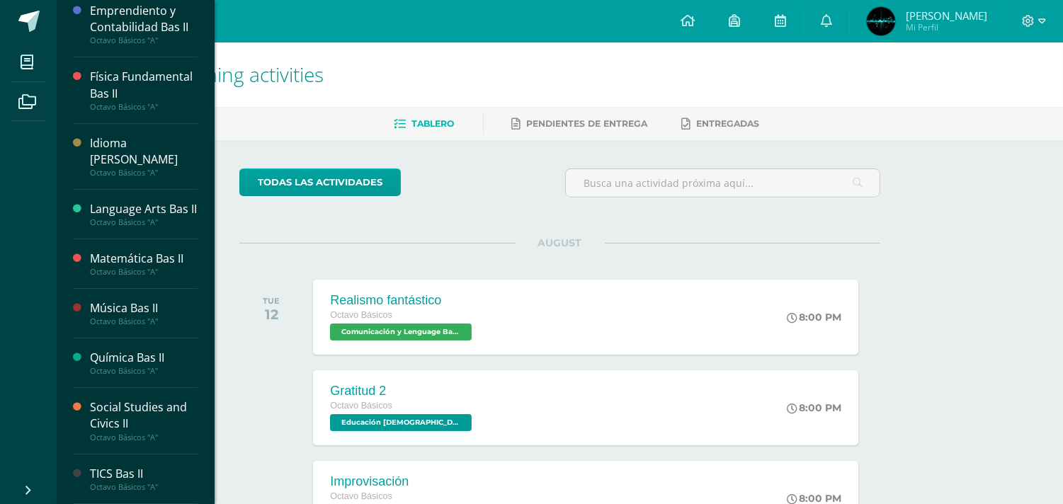
click at [150, 202] on div "Language Arts Bas II" at bounding box center [144, 209] width 108 height 16
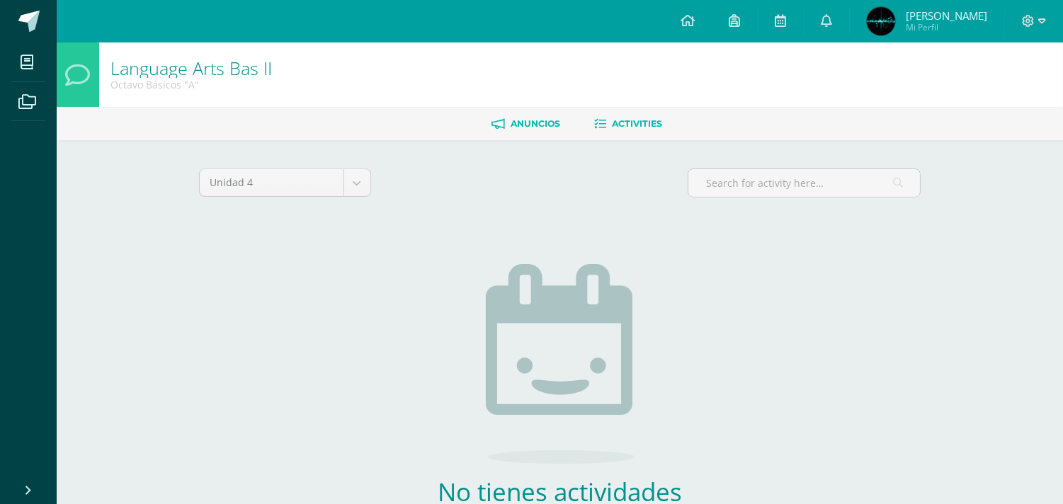
click at [501, 122] on icon at bounding box center [497, 124] width 13 height 12
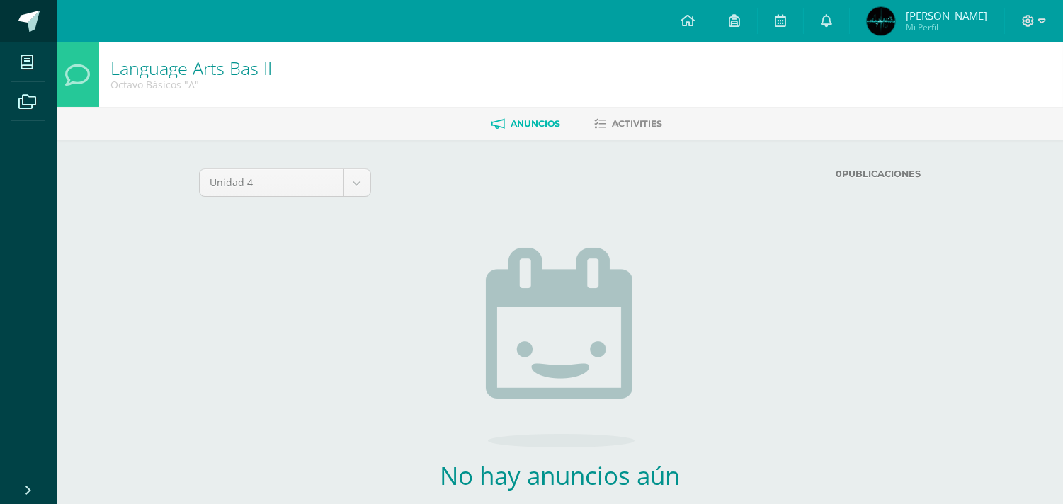
click at [29, 24] on span at bounding box center [28, 21] width 21 height 21
